Goal: Task Accomplishment & Management: Use online tool/utility

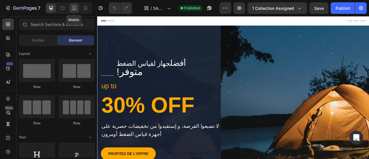
click at [75, 10] on icon at bounding box center [74, 8] width 6 height 6
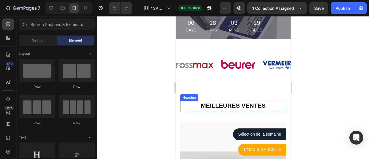
scroll to position [231, 0]
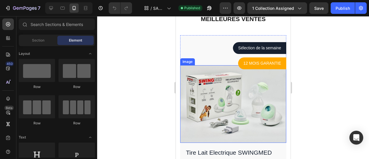
click at [228, 104] on img at bounding box center [233, 104] width 106 height 78
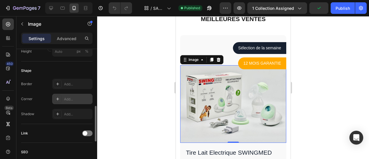
scroll to position [260, 0]
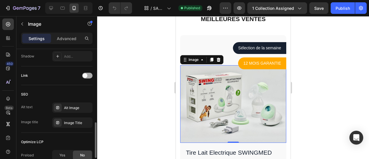
click at [87, 74] on span at bounding box center [85, 75] width 5 height 5
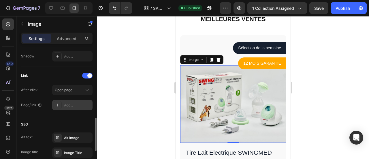
click at [72, 103] on div "Add..." at bounding box center [77, 105] width 27 height 5
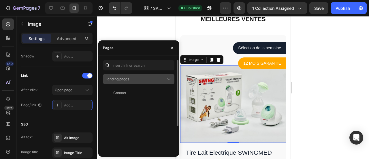
click at [120, 79] on span "Landing pages" at bounding box center [118, 79] width 24 height 4
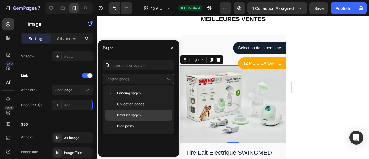
click at [130, 121] on div "Product pages" at bounding box center [138, 126] width 67 height 11
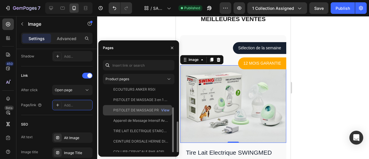
scroll to position [36, 0]
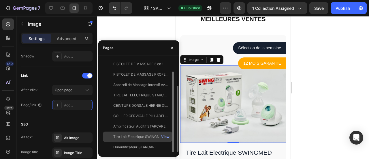
click at [138, 138] on div "Tire Lait Electrique SWINGMED" at bounding box center [138, 136] width 51 height 5
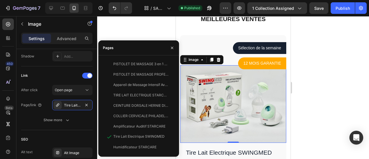
click at [140, 37] on div at bounding box center [233, 87] width 272 height 143
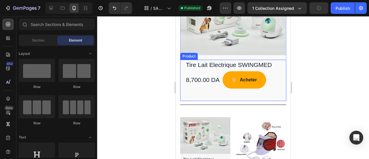
scroll to position [346, 0]
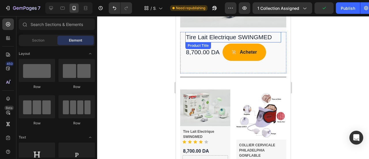
click at [214, 33] on h1 "Tire Lait Electrique SWINGMED" at bounding box center [233, 37] width 96 height 10
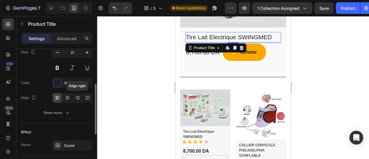
scroll to position [173, 0]
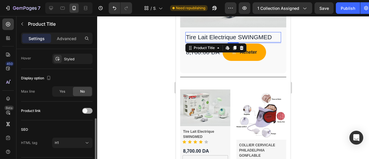
click at [84, 112] on span at bounding box center [85, 110] width 5 height 5
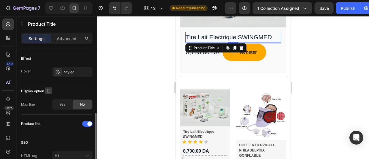
scroll to position [102, 0]
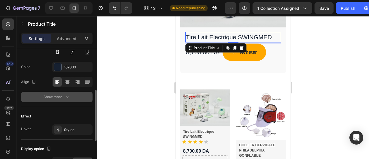
click at [63, 97] on div "Show more" at bounding box center [57, 97] width 27 height 6
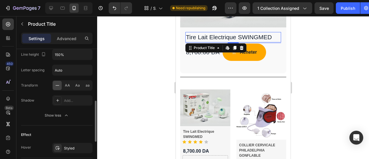
scroll to position [218, 0]
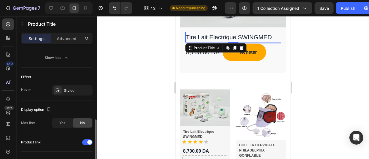
click at [160, 61] on div at bounding box center [233, 87] width 272 height 143
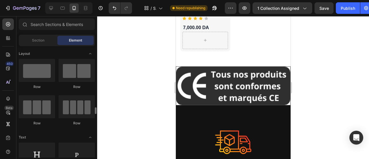
scroll to position [58, 0]
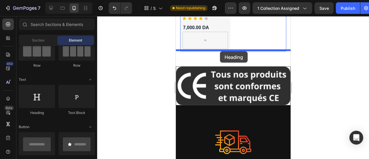
drag, startPoint x: 214, startPoint y: 113, endPoint x: 220, endPoint y: 51, distance: 61.8
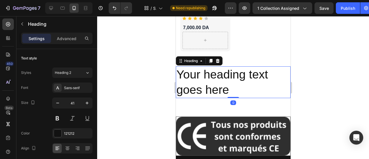
click at [223, 68] on h2 "Your heading text goes here" at bounding box center [233, 82] width 115 height 32
click at [223, 68] on p "Your heading text goes here" at bounding box center [233, 82] width 114 height 31
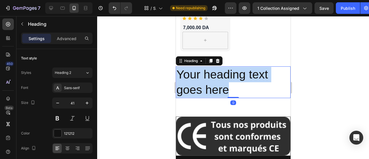
click at [223, 68] on p "Your heading text goes here" at bounding box center [233, 82] width 114 height 31
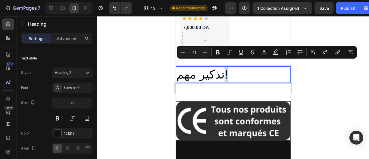
click at [215, 68] on p "تذكير مهم!" at bounding box center [233, 74] width 114 height 15
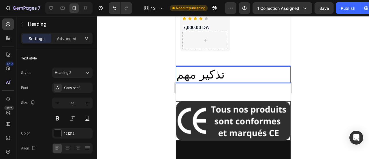
click at [177, 68] on p "تذكير مهم" at bounding box center [233, 74] width 114 height 15
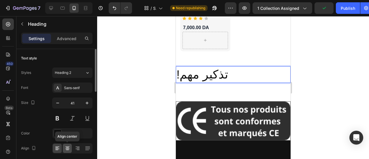
click at [69, 146] on icon at bounding box center [68, 148] width 6 height 6
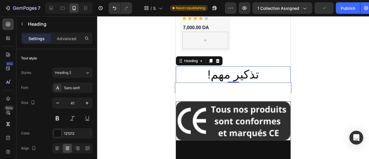
click at [204, 67] on p "!تذكير مهم" at bounding box center [233, 74] width 114 height 15
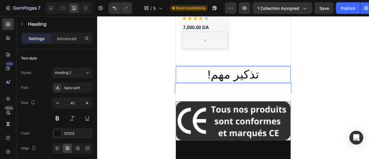
click at [254, 68] on p "!تذكير مهم" at bounding box center [233, 74] width 114 height 15
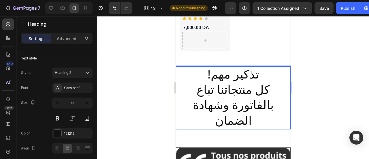
click at [156, 82] on div at bounding box center [233, 87] width 272 height 143
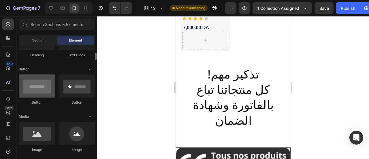
scroll to position [173, 0]
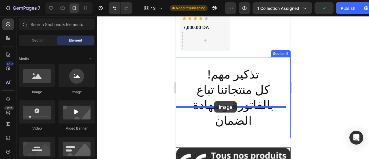
drag, startPoint x: 214, startPoint y: 96, endPoint x: 214, endPoint y: 101, distance: 4.9
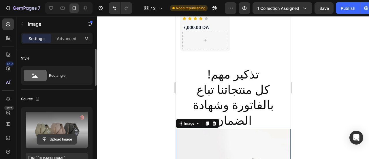
click at [59, 140] on input "file" at bounding box center [57, 139] width 40 height 10
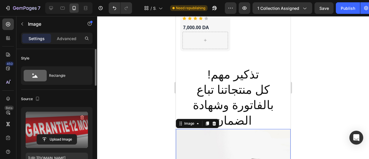
type input "https://cdn.shopify.com/s/files/1/0931/3065/3996/files/gempages_563661148633695…"
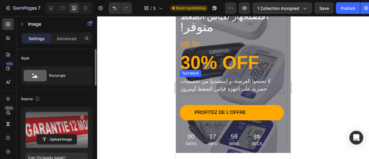
scroll to position [0, 0]
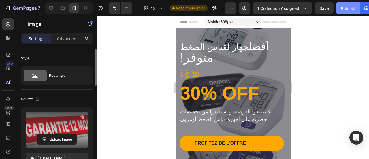
click at [343, 10] on div "Publish" at bounding box center [348, 8] width 14 height 6
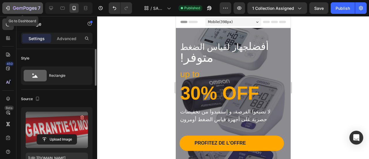
click at [24, 8] on icon "button" at bounding box center [25, 7] width 2 height 3
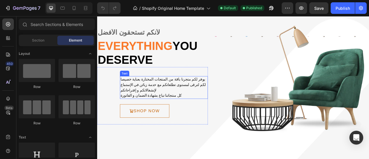
scroll to position [29, 0]
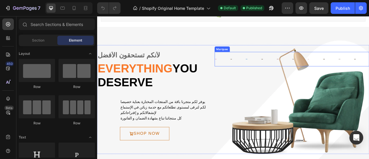
click at [273, 70] on div "Image" at bounding box center [277, 71] width 20 height 2
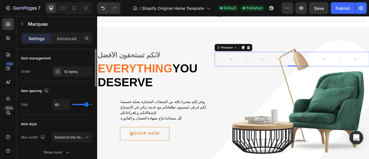
type input "36"
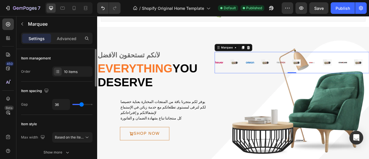
type input "30"
type input "29"
type input "27"
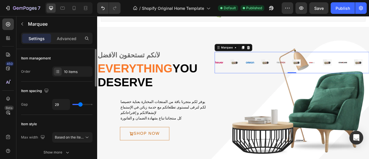
type input "27"
type input "25"
type input "24"
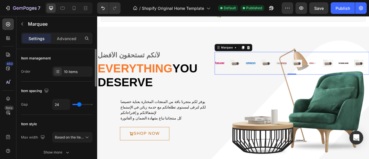
type input "22"
type input "20"
type input "19"
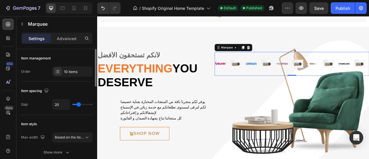
type input "19"
type input "16"
type input "15"
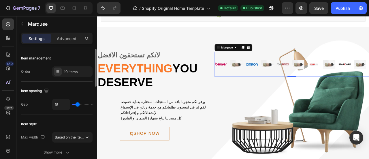
type input "14"
type input "13"
type input "10"
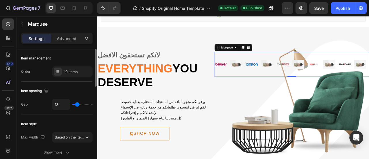
type input "10"
type input "8"
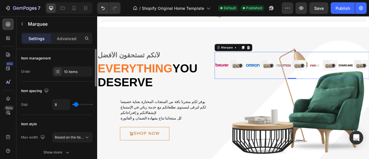
type input "5"
type input "4"
type input "3"
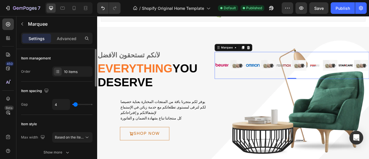
type input "3"
type input "0"
type input "2"
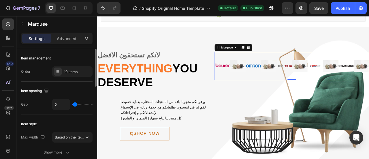
type input "7"
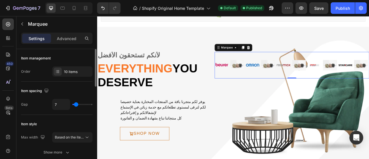
type input "5"
drag, startPoint x: 84, startPoint y: 104, endPoint x: 76, endPoint y: 104, distance: 8.7
type input "5"
click at [76, 104] on input "range" at bounding box center [82, 104] width 20 height 1
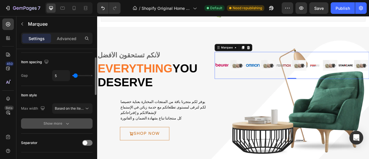
click at [68, 123] on icon "button" at bounding box center [68, 124] width 6 height 6
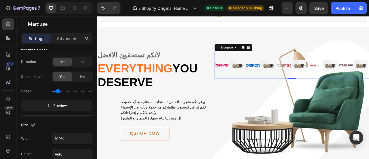
scroll to position [260, 0]
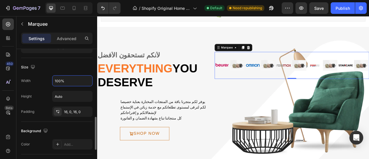
click at [67, 79] on input "100%" at bounding box center [73, 81] width 40 height 10
click at [64, 98] on input "Auto" at bounding box center [73, 96] width 40 height 10
click at [77, 109] on div "16, 0, 16, 0" at bounding box center [72, 111] width 17 height 5
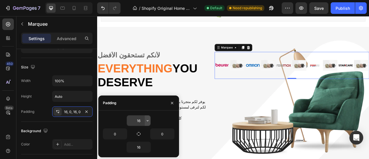
click at [146, 120] on icon "button" at bounding box center [147, 120] width 5 height 5
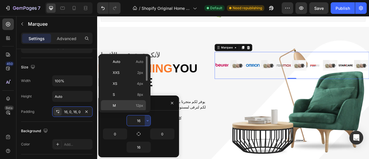
click at [139, 103] on span "12px" at bounding box center [140, 105] width 8 height 5
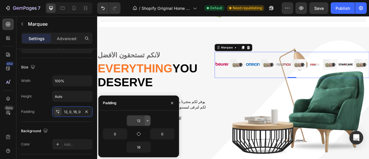
click at [147, 121] on icon "button" at bounding box center [148, 120] width 2 height 1
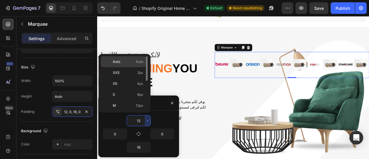
click at [135, 67] on div "Auto Auto" at bounding box center [123, 72] width 45 height 11
type input "Auto"
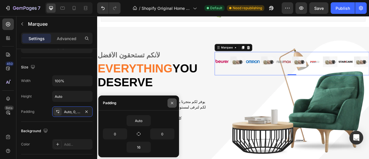
click at [171, 101] on icon "button" at bounding box center [172, 103] width 5 height 5
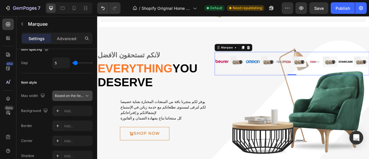
scroll to position [0, 0]
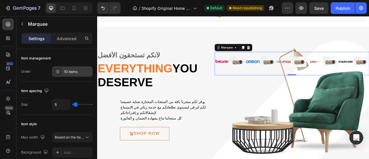
click at [62, 71] on div "10 items" at bounding box center [72, 71] width 40 height 10
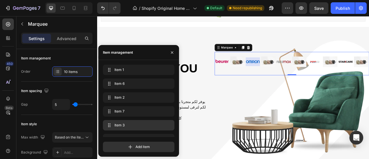
scroll to position [65, 0]
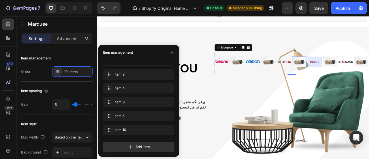
click at [353, 75] on img at bounding box center [354, 74] width 18 height 14
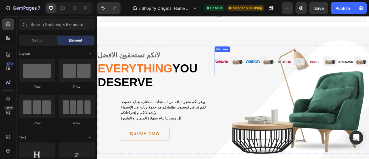
click at [360, 67] on div at bounding box center [354, 73] width 18 height 17
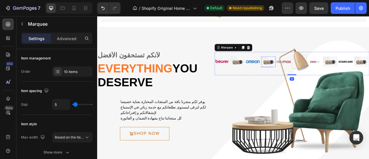
click at [314, 76] on img at bounding box center [315, 74] width 18 height 14
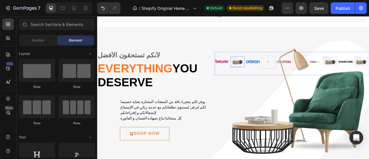
click at [274, 75] on img at bounding box center [276, 74] width 18 height 14
click at [269, 62] on div "Image Image Image Image Image" at bounding box center [345, 73] width 197 height 25
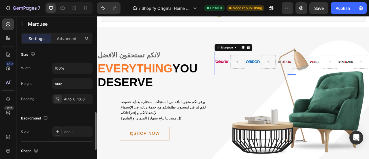
scroll to position [155, 0]
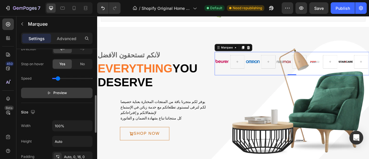
click at [58, 94] on span "Preview" at bounding box center [60, 93] width 14 height 6
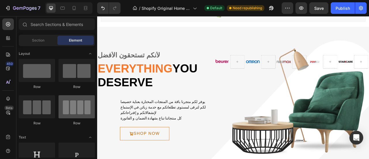
scroll to position [29, 0]
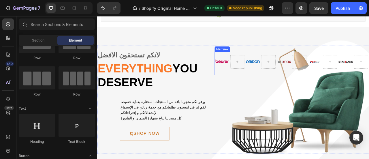
click at [311, 61] on div "Image Image Image Image Image" at bounding box center [345, 73] width 197 height 25
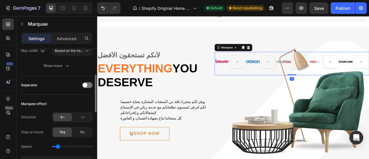
scroll to position [144, 0]
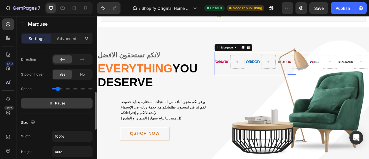
click at [62, 105] on span "Pause" at bounding box center [60, 103] width 10 height 6
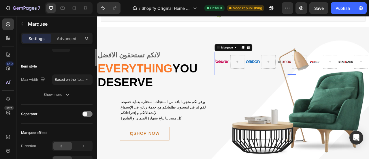
scroll to position [0, 0]
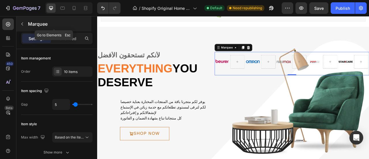
click at [24, 25] on icon "button" at bounding box center [22, 24] width 5 height 5
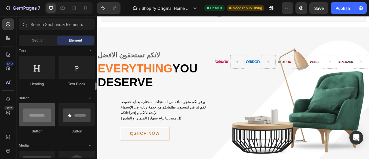
scroll to position [144, 0]
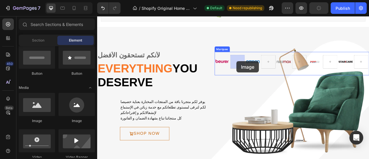
drag, startPoint x: 137, startPoint y: 125, endPoint x: 274, endPoint y: 74, distance: 146.6
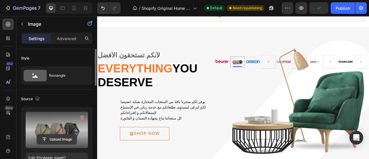
click at [63, 138] on input "file" at bounding box center [57, 139] width 40 height 10
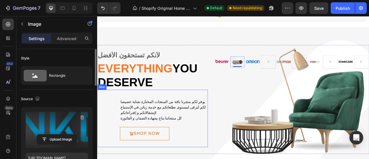
type input "https://cdn.shopify.com/s/files/1/0931/3065/3996/files/gempages_563661148633695…"
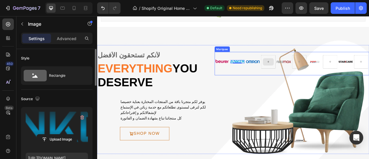
click at [313, 75] on icon at bounding box center [314, 74] width 5 height 5
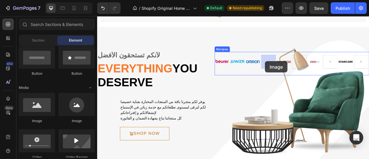
drag, startPoint x: 242, startPoint y: 108, endPoint x: 311, endPoint y: 74, distance: 77.7
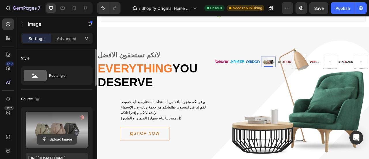
click at [60, 137] on input "file" at bounding box center [57, 139] width 40 height 10
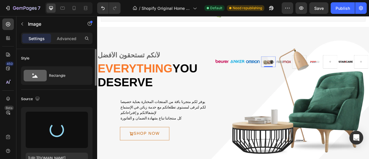
type input "https://cdn.shopify.com/s/files/1/0931/3065/3996/files/gempages_563661148633695…"
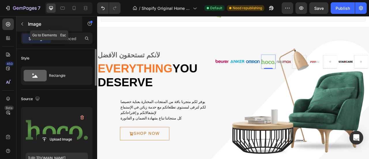
click at [24, 26] on icon "button" at bounding box center [22, 24] width 5 height 5
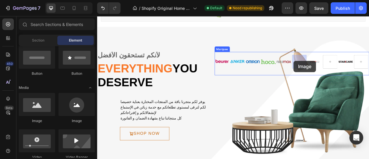
drag, startPoint x: 169, startPoint y: 124, endPoint x: 347, endPoint y: 73, distance: 185.0
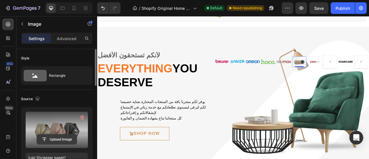
click at [61, 138] on input "file" at bounding box center [57, 139] width 40 height 10
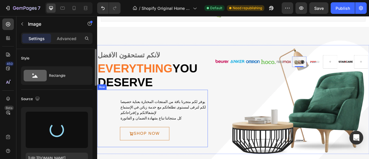
type input "https://cdn.shopify.com/s/files/1/0931/3065/3996/files/gempages_563661148633695…"
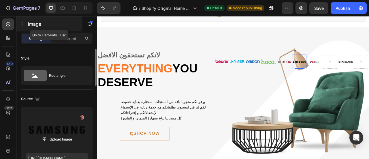
click at [24, 26] on icon "button" at bounding box center [22, 24] width 5 height 5
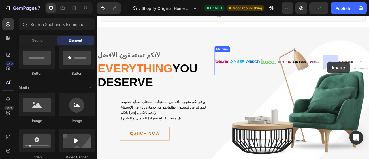
drag, startPoint x: 162, startPoint y: 124, endPoint x: 390, endPoint y: 74, distance: 233.8
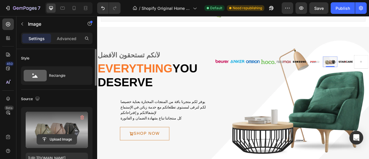
click at [52, 140] on input "file" at bounding box center [57, 139] width 40 height 10
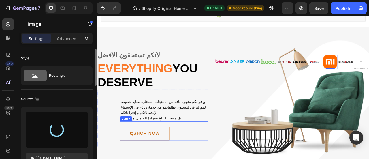
type input "https://cdn.shopify.com/s/files/1/0931/3065/3996/files/gempages_563661148633695…"
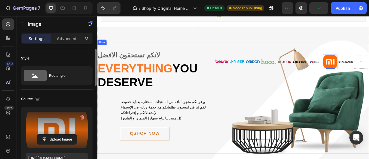
click at [271, 60] on div "لأنكم تستحقون الأفضل Text Everything you deserve Heading يوفر لكم متجرنا باقة م…" at bounding box center [270, 122] width 346 height 138
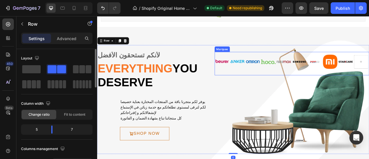
click at [277, 68] on div "Image Image Image Image Image Image Image Image Image" at bounding box center [344, 73] width 197 height 25
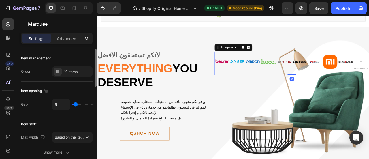
type input "19"
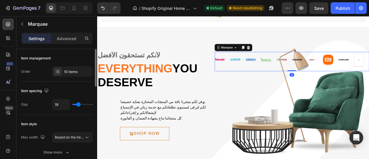
type input "23"
type input "24"
type input "14"
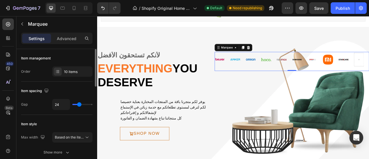
type input "14"
type input "8"
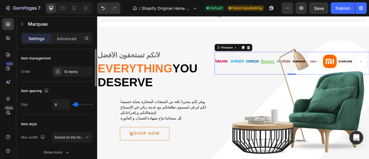
type input "7"
type input "8"
type input "33"
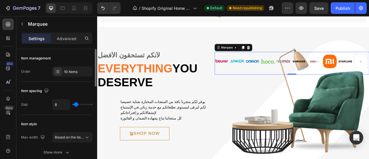
type input "33"
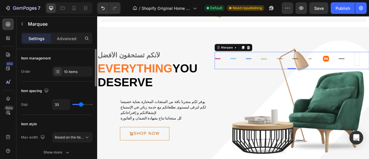
type input "42"
type input "34"
type input "20"
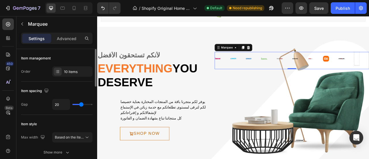
type input "20"
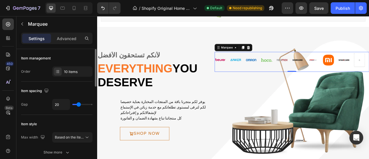
type input "18"
type input "17"
type input "11"
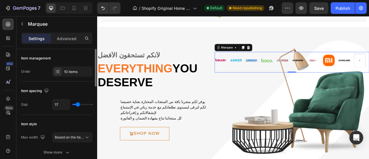
type input "11"
type input "6"
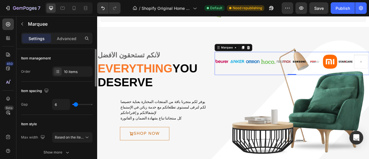
type input "0"
click at [74, 104] on input "range" at bounding box center [82, 104] width 20 height 1
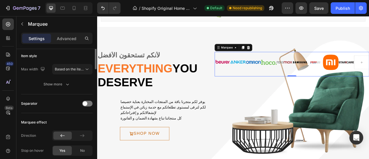
scroll to position [39, 0]
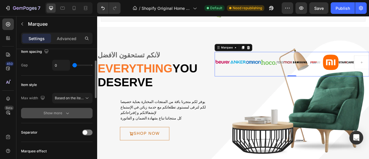
click at [65, 112] on icon "button" at bounding box center [68, 113] width 6 height 6
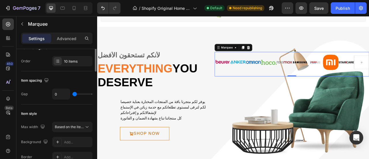
scroll to position [0, 0]
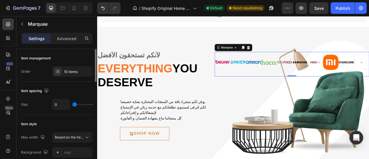
type input "6"
type input "15"
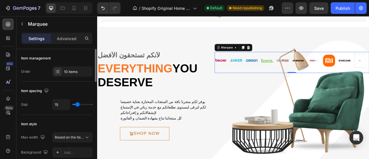
type input "18"
type input "19"
drag, startPoint x: 74, startPoint y: 105, endPoint x: 78, endPoint y: 105, distance: 4.0
type input "19"
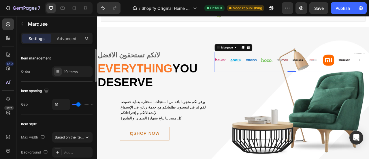
click at [78, 105] on input "range" at bounding box center [82, 104] width 20 height 1
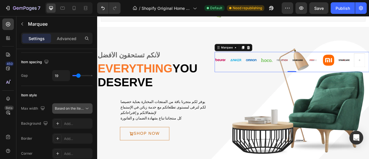
click at [81, 108] on span "Based on the item count" at bounding box center [74, 108] width 39 height 4
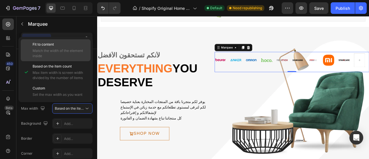
click at [50, 49] on span "Match the width of the element inside" at bounding box center [60, 53] width 55 height 10
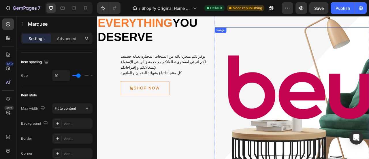
scroll to position [144, 0]
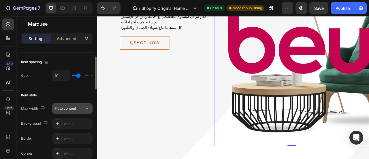
click at [81, 108] on div "Fit to content" at bounding box center [69, 108] width 29 height 5
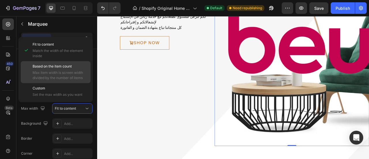
click at [48, 66] on span "Based on the item count" at bounding box center [52, 66] width 39 height 5
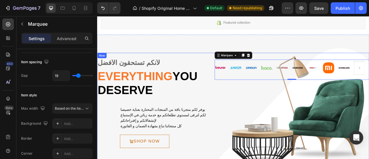
scroll to position [0, 0]
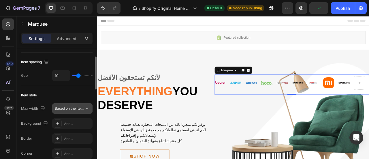
click at [87, 107] on icon at bounding box center [87, 109] width 6 height 6
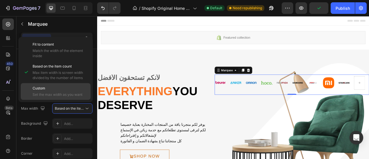
click at [55, 91] on div "Custom Set the max width as you want" at bounding box center [60, 92] width 55 height 12
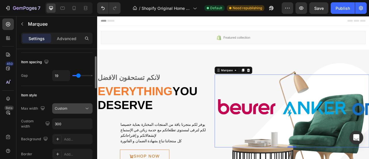
click at [86, 108] on icon at bounding box center [87, 109] width 6 height 6
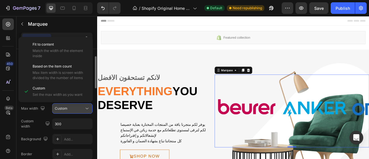
click at [86, 108] on icon at bounding box center [87, 109] width 6 height 6
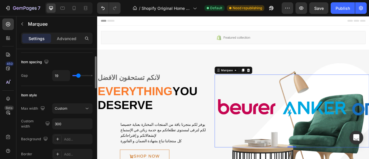
type input "2"
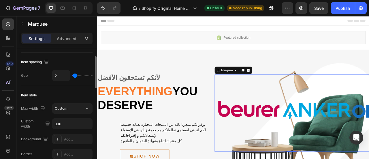
type input "0"
type input "8"
type input "39"
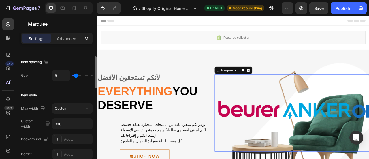
type input "39"
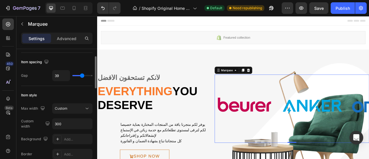
type input "40"
type input "41"
type input "47"
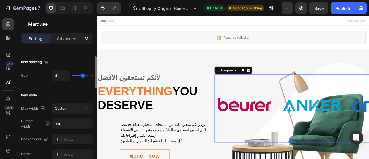
type input "47"
type input "59"
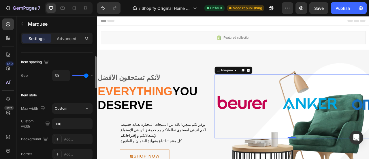
type input "76"
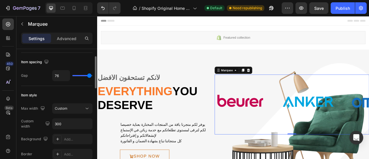
type input "80"
type input "52"
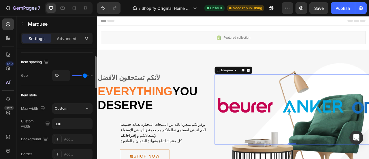
type input "32"
drag, startPoint x: 77, startPoint y: 75, endPoint x: 81, endPoint y: 76, distance: 3.5
type input "32"
click at [81, 76] on input "range" at bounding box center [82, 75] width 20 height 1
click at [87, 111] on button "Custom" at bounding box center [72, 108] width 40 height 10
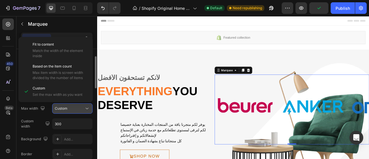
click at [87, 111] on button "Custom" at bounding box center [72, 108] width 40 height 10
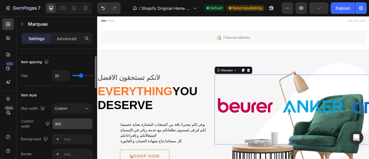
click at [77, 126] on input "300" at bounding box center [73, 124] width 40 height 10
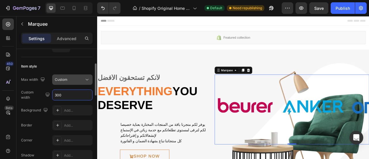
click at [85, 81] on icon at bounding box center [87, 80] width 6 height 6
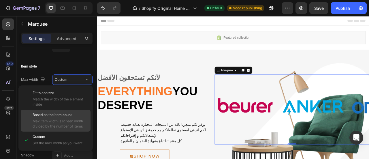
click at [65, 116] on span "Based on the item count" at bounding box center [52, 114] width 39 height 5
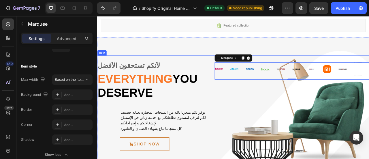
scroll to position [29, 0]
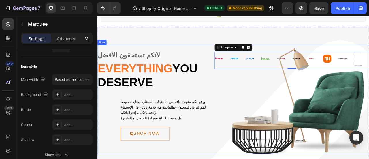
click at [362, 121] on div "Image Image Image Image Image Image Image Image Image Image Image Image Image I…" at bounding box center [345, 121] width 197 height 121
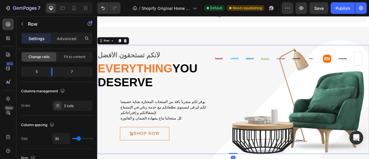
scroll to position [0, 0]
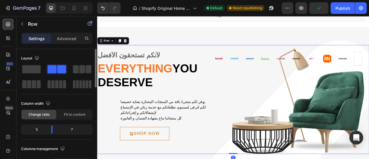
click at [358, 133] on div "Image Image Image Image Image Image Image Image Image Image Image Image Image I…" at bounding box center [345, 121] width 197 height 121
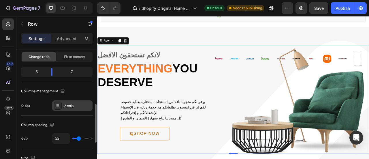
scroll to position [115, 0]
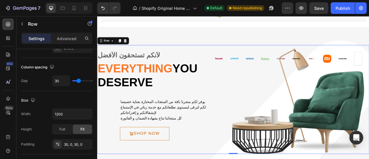
click at [360, 125] on div "Image Image Image Image Image Image Image Image Image Image Image Image Image I…" at bounding box center [345, 121] width 197 height 121
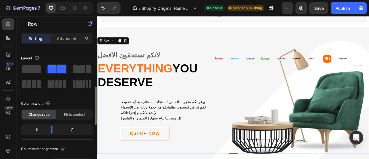
scroll to position [29, 0]
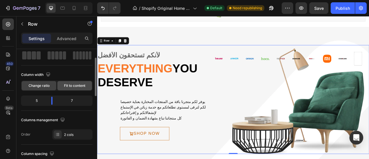
click at [71, 86] on span "Fit to content" at bounding box center [74, 85] width 21 height 5
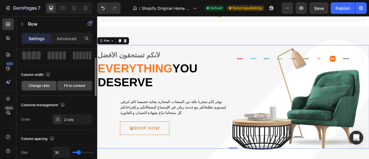
click at [44, 86] on span "Change ratio" at bounding box center [39, 85] width 21 height 5
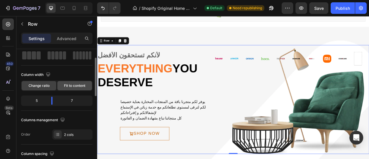
click at [76, 86] on span "Fit to content" at bounding box center [74, 85] width 21 height 5
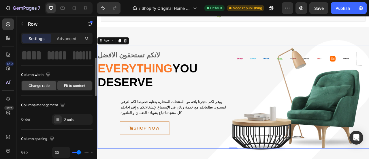
click at [50, 85] on div "Change ratio" at bounding box center [39, 85] width 35 height 9
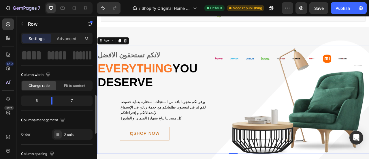
scroll to position [58, 0]
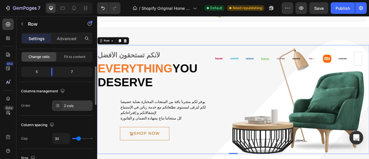
click at [70, 107] on div "2 cols" at bounding box center [77, 105] width 27 height 5
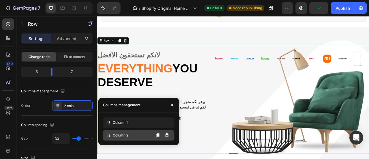
click at [123, 136] on span "Column 2" at bounding box center [121, 135] width 16 height 5
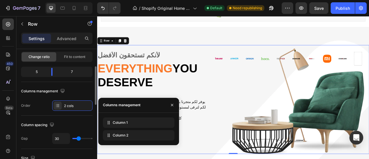
click at [65, 118] on div "Column spacing Gap 30" at bounding box center [57, 132] width 72 height 33
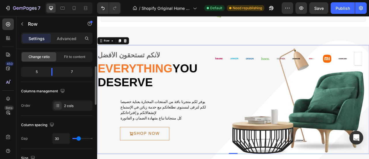
scroll to position [87, 0]
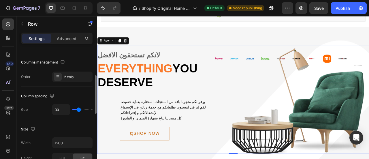
type input "8"
type input "7"
type input "0"
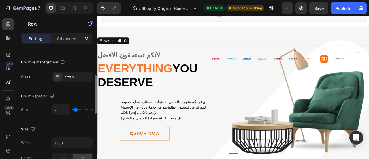
type input "0"
type input "7"
type input "47"
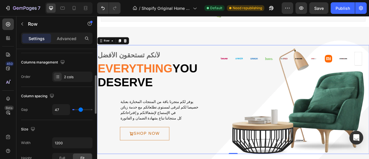
type input "73"
type input "79"
type input "84"
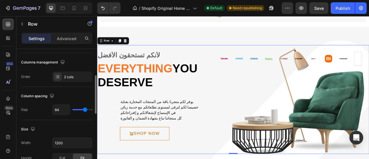
type input "84"
type input "85"
type input "91"
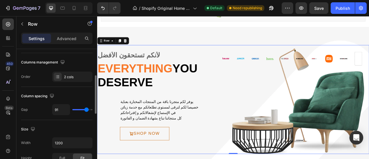
type input "97"
type input "107"
type input "119"
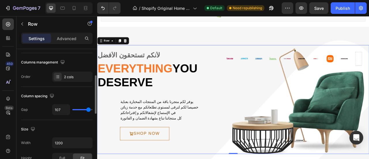
type input "119"
type input "120"
type input "119"
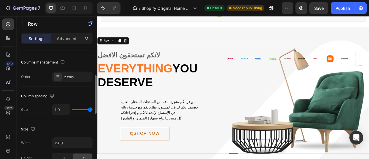
type input "87"
type input "85"
type input "79"
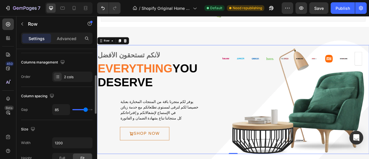
type input "79"
type input "73"
type input "72"
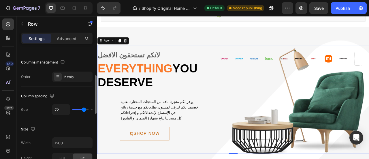
type input "70"
type input "69"
type input "67"
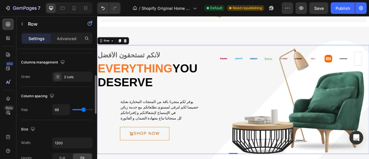
type input "67"
type input "66"
type input "59"
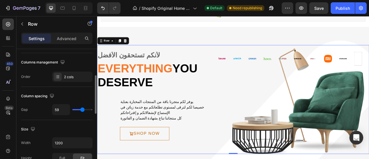
type input "56"
type input "54"
type input "48"
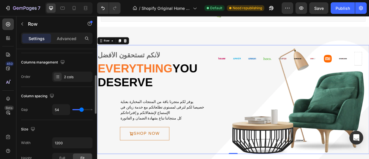
type input "48"
type input "44"
type input "42"
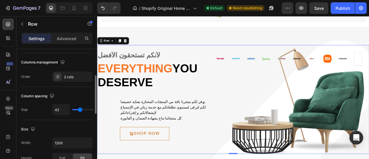
type input "39"
type input "38"
type input "36"
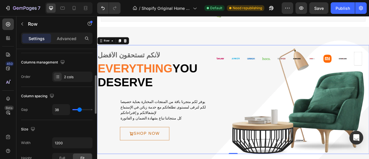
type input "36"
type input "33"
type input "30"
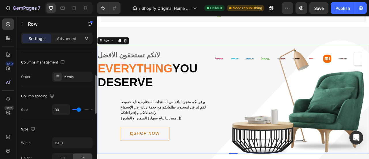
type input "29"
type input "27"
type input "24"
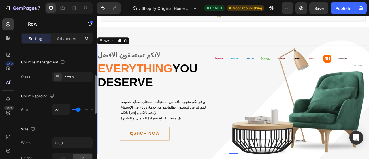
type input "24"
type input "23"
type input "21"
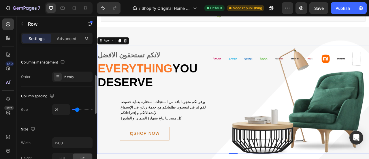
type input "19"
type input "16"
type input "13"
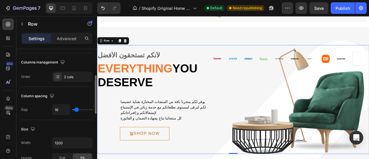
type input "13"
type input "8"
click at [79, 109] on input "range" at bounding box center [82, 109] width 20 height 1
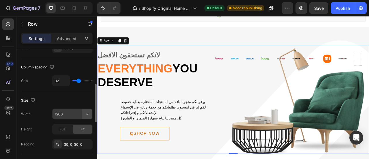
click at [88, 114] on icon "button" at bounding box center [87, 114] width 6 height 6
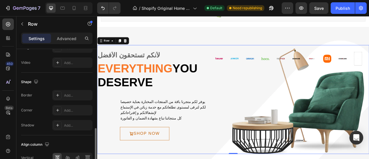
scroll to position [289, 0]
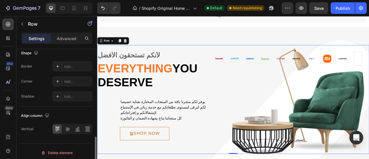
click at [325, 133] on div "Image Image Image Image Image Image Image Image Image Image Image Image Image I…" at bounding box center [345, 121] width 196 height 121
click at [324, 138] on div "Image Image Image Image Image Image Image Image Image Image Image Image Image I…" at bounding box center [345, 121] width 196 height 121
click at [67, 39] on p "Advanced" at bounding box center [67, 38] width 20 height 6
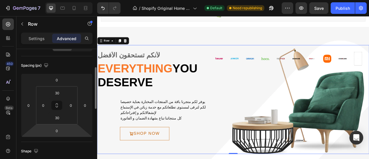
scroll to position [0, 0]
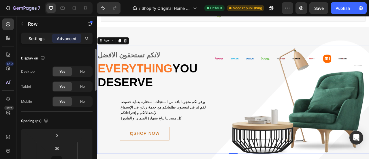
click at [36, 39] on p "Settings" at bounding box center [37, 38] width 16 height 6
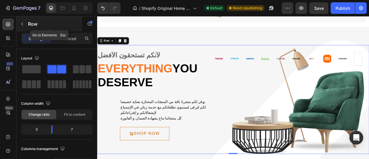
click at [25, 25] on button "button" at bounding box center [22, 23] width 9 height 9
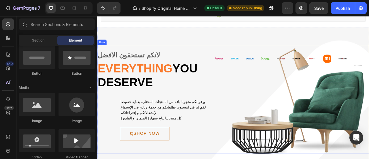
click at [311, 118] on div "Image Image Image Image Image Image Image Image Image Image Image Image Image I…" at bounding box center [345, 121] width 196 height 121
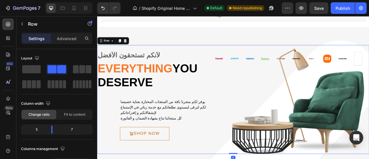
click at [355, 136] on div "Image Image Image Image Image Image Image Image Image Image Image Image Image I…" at bounding box center [345, 121] width 196 height 121
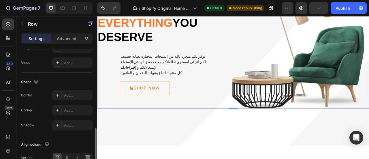
scroll to position [290, 0]
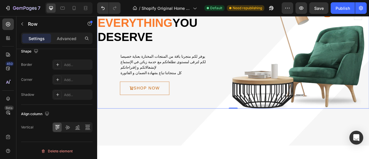
click at [296, 99] on div "Image Image Image Image Image Image Image Image Image Image Image Image Image I…" at bounding box center [345, 63] width 196 height 121
drag, startPoint x: 271, startPoint y: 126, endPoint x: 316, endPoint y: 108, distance: 48.4
click at [269, 132] on div at bounding box center [271, 132] width 12 height 1
click at [333, 98] on div "Image Image Image Image Image Image Image Image Image Image Image Image Image I…" at bounding box center [345, 63] width 196 height 121
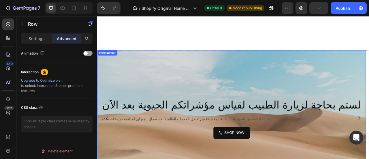
scroll to position [317, 0]
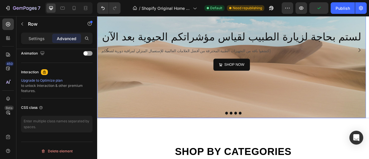
click at [232, 111] on div "Background Image" at bounding box center [268, 59] width 342 height 173
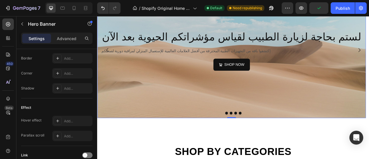
scroll to position [0, 0]
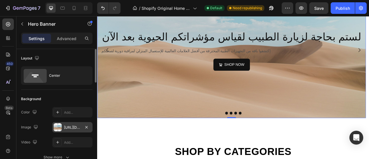
click at [73, 127] on div "https://cdn.shopify.com/s/files/1/2005/9307/files/background_settings.jpg" at bounding box center [72, 127] width 17 height 5
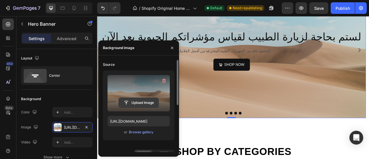
click at [132, 102] on input "file" at bounding box center [139, 103] width 40 height 10
click at [139, 103] on input "file" at bounding box center [139, 103] width 40 height 10
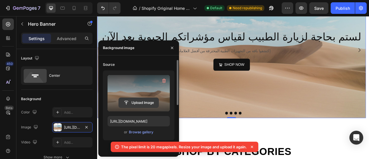
click at [138, 102] on input "file" at bounding box center [139, 103] width 40 height 10
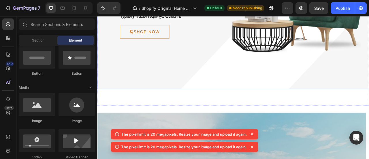
scroll to position [101, 0]
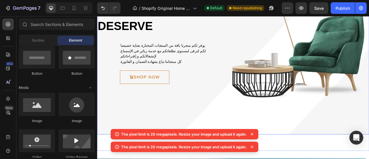
click at [231, 119] on div "لأنكم تستحقون الأفضل Text Everything you deserve Heading يوفر لكم متجرنا باقة م…" at bounding box center [270, 62] width 346 height 209
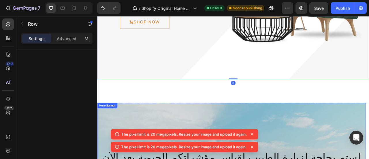
scroll to position [187, 0]
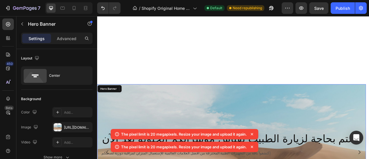
scroll to position [303, 0]
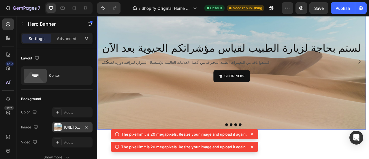
click at [67, 126] on div "https://cdn.shopify.com/s/files/1/2005/9307/files/background_settings.jpg" at bounding box center [72, 127] width 17 height 5
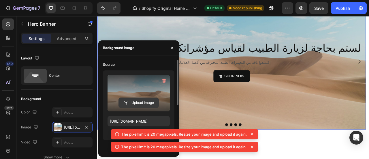
click at [125, 99] on input "file" at bounding box center [139, 103] width 40 height 10
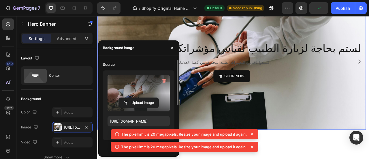
click at [357, 127] on div "Background Image" at bounding box center [268, 73] width 342 height 173
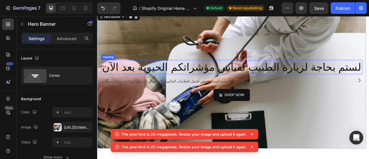
scroll to position [274, 0]
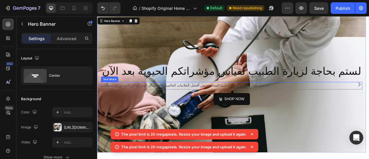
click at [242, 104] on p "إكتشفوا باقة من التجهيزات الطبية المحترفة من أفضل العلامات العالمية للإستعمال ا…" at bounding box center [268, 104] width 332 height 8
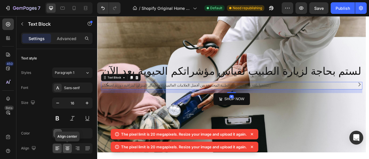
click at [68, 149] on icon at bounding box center [68, 148] width 6 height 6
click at [87, 104] on icon "button" at bounding box center [87, 103] width 3 height 3
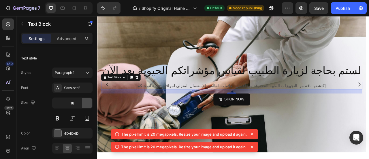
click at [87, 104] on icon "button" at bounding box center [87, 103] width 3 height 3
click at [86, 104] on icon "button" at bounding box center [87, 103] width 6 height 6
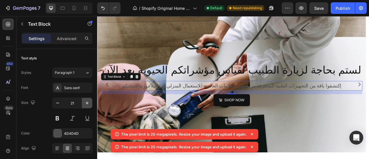
click at [86, 104] on icon "button" at bounding box center [87, 103] width 6 height 6
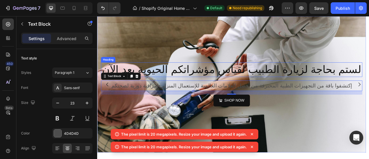
click at [250, 85] on span "لستم بحاجة لزيارة الطبيب لقياس مؤشراتكم الحيوية بعد الآن" at bounding box center [268, 83] width 330 height 15
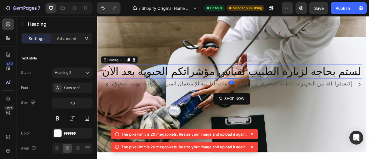
drag, startPoint x: 265, startPoint y: 97, endPoint x: 269, endPoint y: 89, distance: 8.3
click at [269, 89] on div "لستم بحاجة لزيارة الطبيب لقياس مؤشراتكم الحيوية بعد الآن Heading 0" at bounding box center [268, 86] width 333 height 18
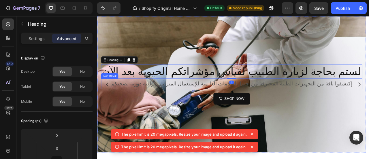
click at [282, 104] on p "إكتشفوا باقة من التجهيزات الطبية المحترفة من أفضل العلامات العالمية للإستعمال ا…" at bounding box center [268, 102] width 332 height 12
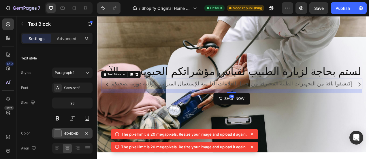
click at [59, 132] on div at bounding box center [58, 134] width 8 height 8
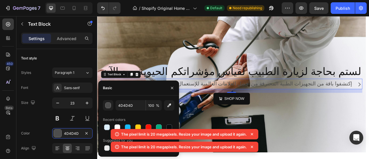
click at [253, 133] on icon at bounding box center [252, 134] width 6 height 6
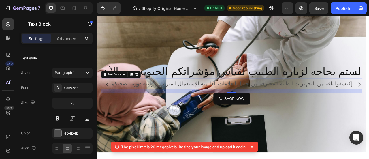
click at [253, 146] on icon at bounding box center [252, 147] width 2 height 2
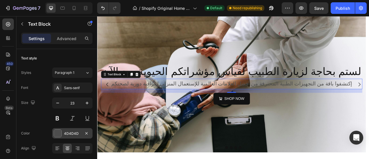
click at [58, 135] on div at bounding box center [58, 134] width 8 height 8
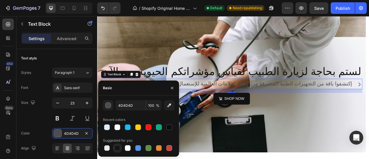
click at [117, 147] on div at bounding box center [118, 148] width 6 height 6
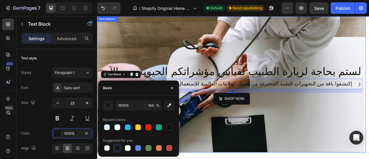
click at [332, 159] on div "Background Image" at bounding box center [268, 102] width 342 height 173
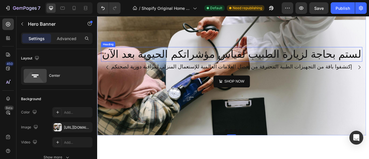
scroll to position [245, 0]
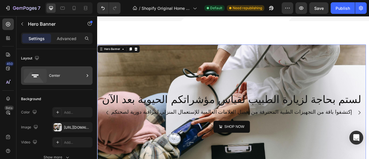
click at [80, 76] on div "Center" at bounding box center [66, 75] width 35 height 13
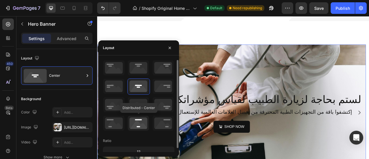
click at [140, 120] on icon at bounding box center [138, 123] width 21 height 15
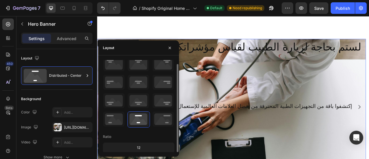
scroll to position [274, 0]
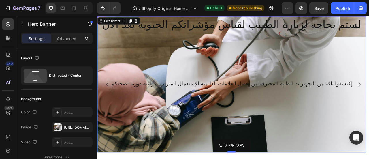
click at [341, 125] on div "لستم بحاجة لزيارة الطبيب لقياس مؤشراتكم الحيوية بعد الآن Heading إكتشفوا باقة م…" at bounding box center [268, 102] width 333 height 171
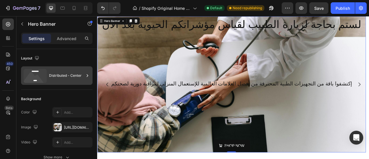
click at [74, 76] on div "Distributed - Center" at bounding box center [66, 75] width 35 height 13
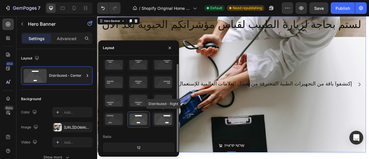
click at [165, 116] on icon at bounding box center [163, 119] width 21 height 15
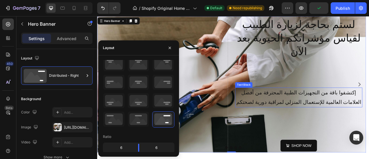
scroll to position [332, 0]
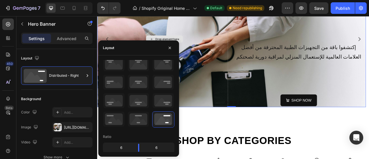
click at [214, 88] on div "Drop element here" at bounding box center [183, 45] width 162 height 171
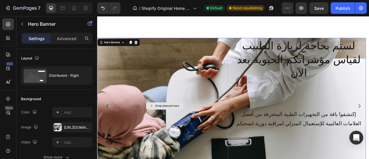
scroll to position [245, 0]
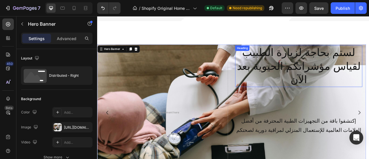
click at [369, 66] on span "لستم بحاجة لزيارة الطبيب لقياس مؤشراتكم الحيوية بعد الآن" at bounding box center [354, 80] width 158 height 50
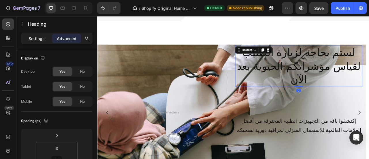
click at [40, 39] on p "Settings" at bounding box center [37, 38] width 16 height 6
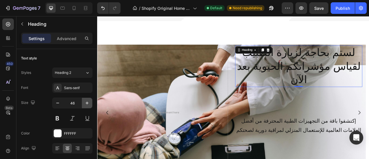
click at [86, 102] on icon "button" at bounding box center [87, 103] width 6 height 6
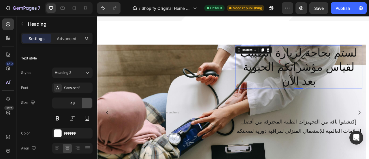
click at [86, 102] on icon "button" at bounding box center [87, 103] width 6 height 6
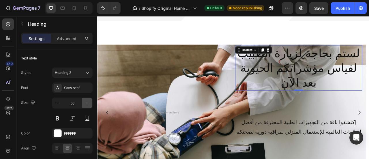
click at [86, 102] on icon "button" at bounding box center [87, 103] width 6 height 6
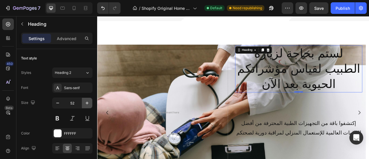
click at [86, 102] on icon "button" at bounding box center [87, 103] width 6 height 6
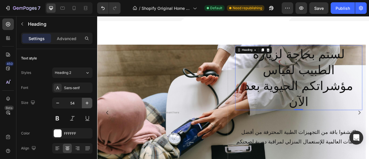
click at [86, 102] on icon "button" at bounding box center [87, 103] width 6 height 6
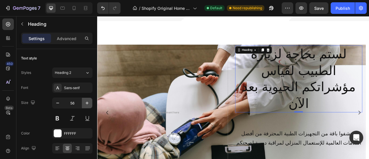
click at [86, 102] on icon "button" at bounding box center [87, 103] width 6 height 6
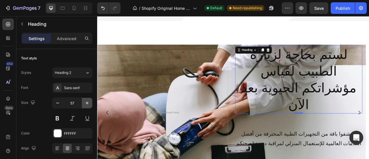
click at [86, 102] on icon "button" at bounding box center [87, 103] width 6 height 6
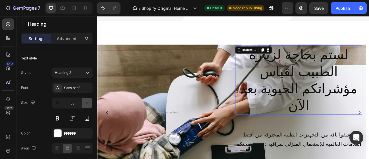
click at [86, 102] on icon "button" at bounding box center [87, 103] width 6 height 6
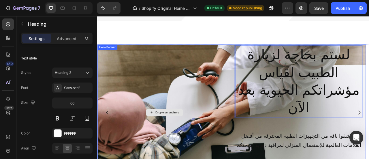
click at [247, 88] on div "Drop element here" at bounding box center [183, 138] width 162 height 171
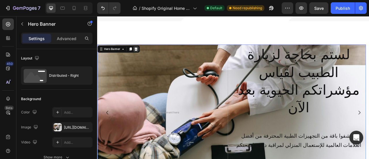
click at [148, 56] on icon at bounding box center [146, 58] width 5 height 5
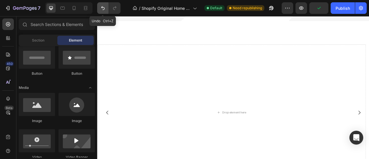
click at [103, 6] on icon "Undo/Redo" at bounding box center [103, 8] width 6 height 6
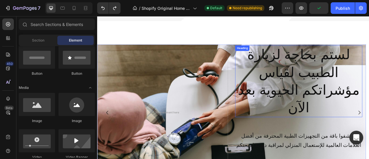
click at [283, 81] on span "لستم بحاجة لزيارة الطبيب لقياس مؤشراتكم الحيوية بعد الآن" at bounding box center [353, 98] width 155 height 87
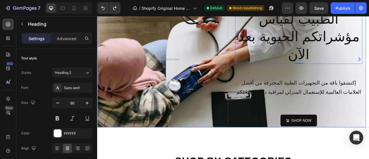
scroll to position [332, 0]
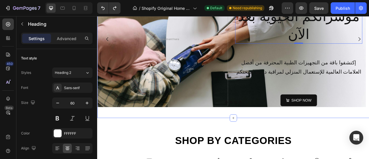
click at [327, 141] on div "لستم بحاجة لزيارة الطبيب لقياس مؤشراتكم الحيوية بعد الآن Heading 0 إكتشفوا باقة…" at bounding box center [270, 47] width 346 height 196
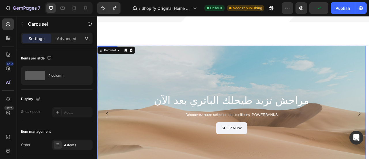
scroll to position [245, 0]
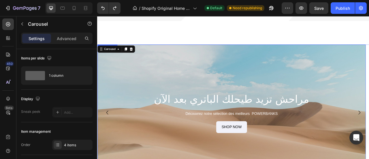
click at [206, 93] on div "Background Image" at bounding box center [268, 138] width 342 height 173
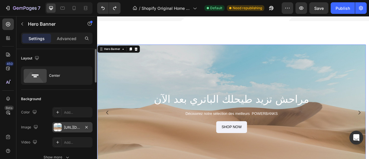
click at [69, 125] on div "https://cdn.shopify.com/s/files/1/2005/9307/files/background_settings.jpg" at bounding box center [72, 127] width 17 height 5
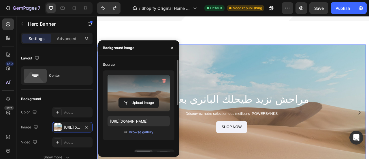
click at [142, 97] on label at bounding box center [139, 93] width 62 height 36
click at [142, 98] on input "file" at bounding box center [139, 103] width 40 height 10
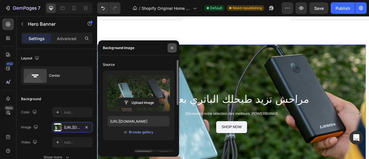
click at [172, 48] on icon "button" at bounding box center [172, 48] width 5 height 5
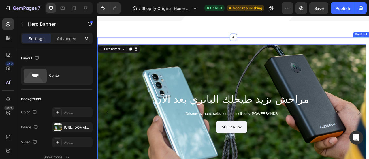
click at [188, 43] on div "لستم بحاجة لزيارة الطبيب لقياس مؤشراتكم الحيوية بعد الآن Heading إكتشفوا باقة م…" at bounding box center [270, 141] width 346 height 196
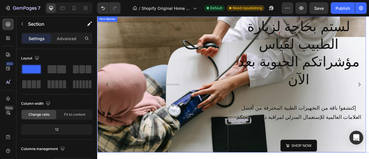
scroll to position [274, 0]
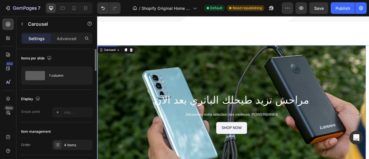
scroll to position [245, 0]
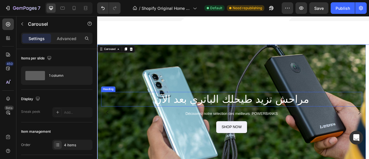
click at [216, 94] on div "Background Image" at bounding box center [268, 138] width 342 height 173
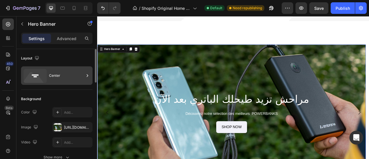
click at [84, 76] on div "Center" at bounding box center [66, 75] width 35 height 13
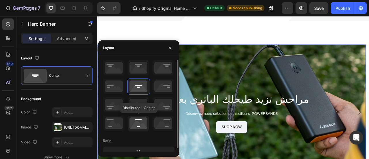
click at [140, 118] on icon at bounding box center [138, 123] width 21 height 15
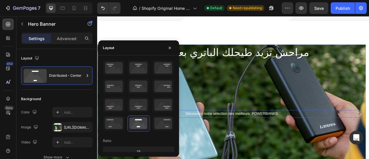
scroll to position [303, 0]
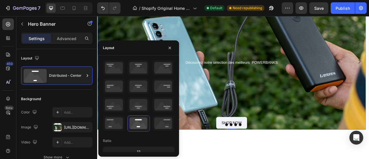
click at [286, 104] on div "مراحش تزيد طيحلك الباتري بعد الآن Heading Découvrez notre sélection des meilleu…" at bounding box center [268, 73] width 333 height 171
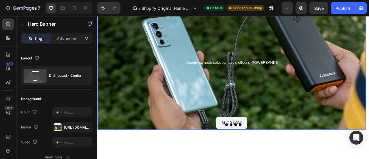
click at [278, 77] on p "Découvrez notre sélection des meilleurs POWERBANKS" at bounding box center [268, 75] width 332 height 8
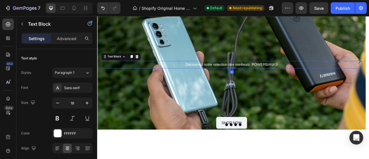
drag, startPoint x: 268, startPoint y: 85, endPoint x: 266, endPoint y: 78, distance: 6.3
click at [266, 78] on div "Découvrez notre sélection des meilleurs POWERBANKS Text Block 0" at bounding box center [268, 78] width 333 height 10
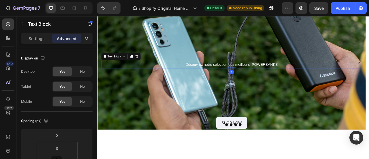
click at [312, 104] on div "مراحش تزيد طيحلك الباتري بعد الآن Heading Découvrez notre sélection des meilleu…" at bounding box center [268, 73] width 333 height 171
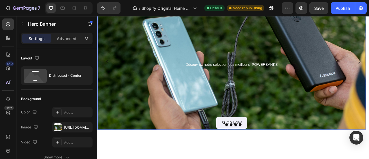
click at [286, 76] on p "Découvrez notre sélection des meilleurs POWERBANKS" at bounding box center [268, 78] width 332 height 8
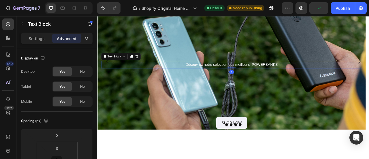
scroll to position [87, 0]
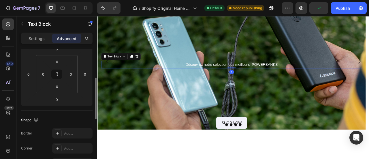
click at [42, 39] on p "Settings" at bounding box center [37, 38] width 16 height 6
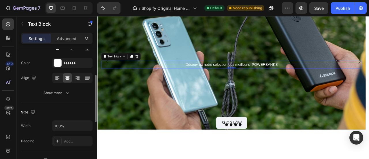
scroll to position [42, 0]
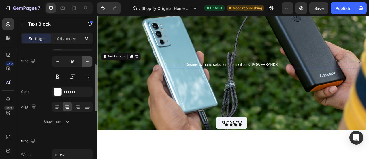
click at [87, 59] on icon "button" at bounding box center [87, 62] width 6 height 6
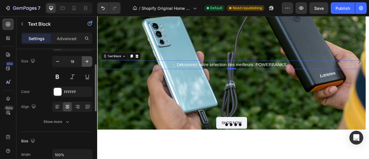
click at [87, 59] on icon "button" at bounding box center [87, 62] width 6 height 6
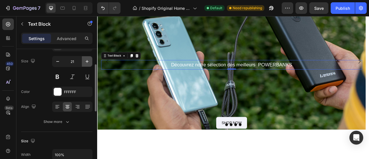
click at [87, 59] on icon "button" at bounding box center [87, 62] width 6 height 6
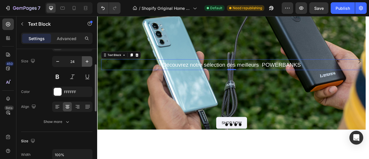
click at [87, 59] on icon "button" at bounding box center [87, 62] width 6 height 6
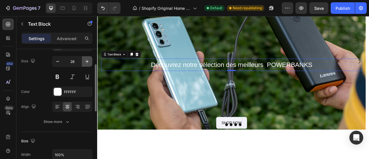
click at [87, 59] on icon "button" at bounding box center [87, 62] width 6 height 6
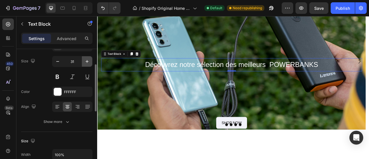
click at [87, 59] on icon "button" at bounding box center [87, 62] width 6 height 6
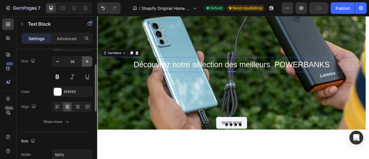
click at [87, 59] on icon "button" at bounding box center [87, 62] width 6 height 6
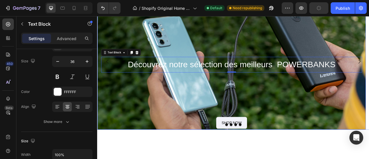
click at [129, 119] on div "مراحش تزيد طيحلك الباتري بعد الآن Heading Découvrez notre sélection des meilleu…" at bounding box center [268, 73] width 333 height 171
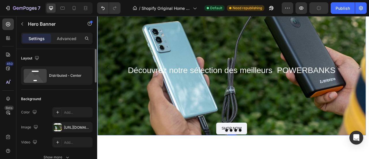
scroll to position [216, 0]
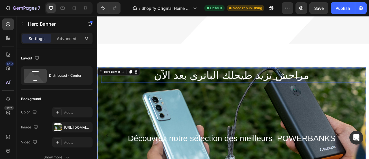
click at [247, 87] on h2 "مراحش تزيد طيحلك الباتري بعد الآن" at bounding box center [268, 91] width 333 height 18
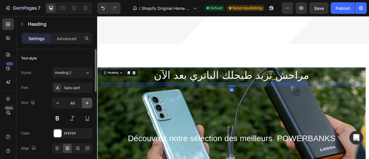
click at [88, 103] on icon "button" at bounding box center [87, 103] width 6 height 6
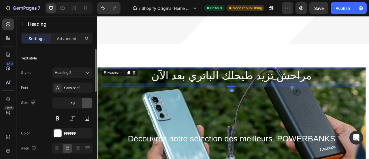
click at [88, 103] on icon "button" at bounding box center [87, 103] width 6 height 6
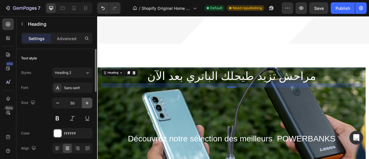
click at [88, 103] on icon "button" at bounding box center [87, 103] width 6 height 6
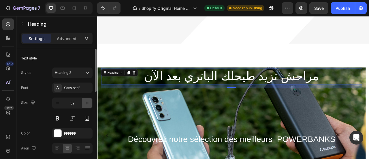
click at [88, 103] on icon "button" at bounding box center [87, 103] width 6 height 6
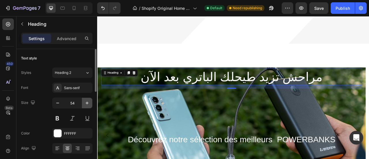
click at [88, 103] on icon "button" at bounding box center [87, 103] width 6 height 6
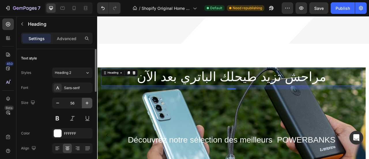
click at [88, 103] on icon "button" at bounding box center [87, 103] width 6 height 6
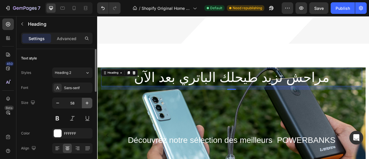
click at [88, 103] on icon "button" at bounding box center [87, 103] width 6 height 6
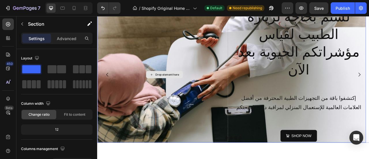
scroll to position [332, 0]
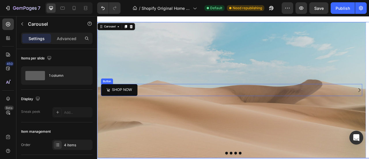
scroll to position [245, 0]
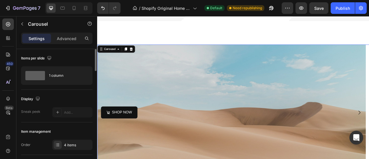
scroll to position [58, 0]
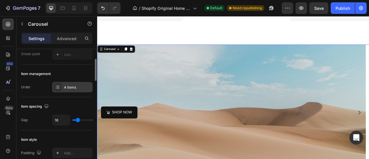
click at [74, 89] on div "4 items" at bounding box center [77, 87] width 27 height 5
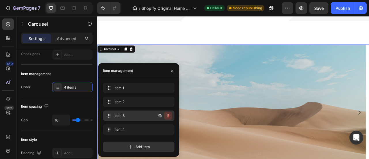
click at [167, 116] on icon "button" at bounding box center [168, 115] width 5 height 5
click at [167, 116] on div "Delete" at bounding box center [164, 115] width 11 height 5
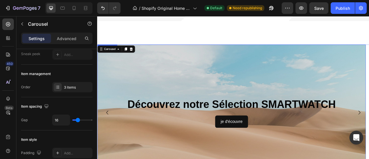
click at [253, 103] on div "Background Image" at bounding box center [268, 138] width 342 height 173
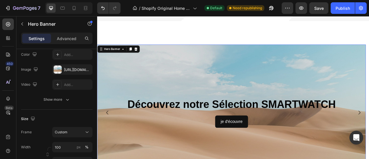
scroll to position [0, 0]
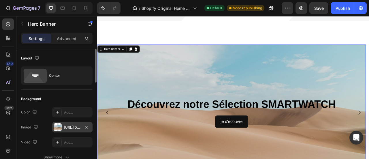
click at [67, 127] on div "https://cdn.shopify.com/s/files/1/2005/9307/files/background_settings.jpg" at bounding box center [72, 127] width 17 height 5
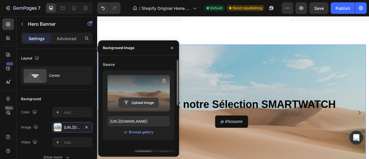
click at [147, 102] on input "file" at bounding box center [139, 103] width 40 height 10
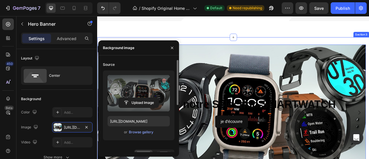
click at [234, 43] on div "لستم بحاجة لزيارة الطبيب لقياس مؤشراتكم الحيوية بعد الآن Heading إكتشفوا باقة م…" at bounding box center [270, 141] width 346 height 196
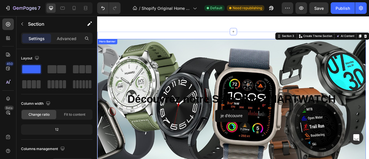
scroll to position [303, 0]
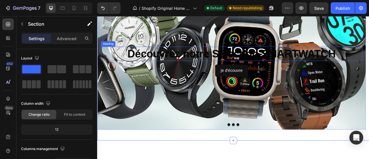
click at [279, 65] on strong "Découvrez notre Sélection SMARTWATCH" at bounding box center [268, 63] width 265 height 15
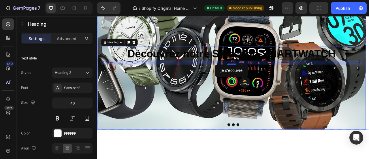
click at [214, 106] on div "Background Image" at bounding box center [268, 73] width 342 height 173
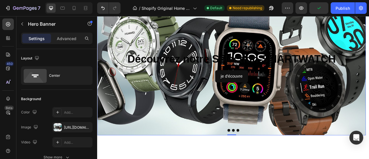
scroll to position [245, 0]
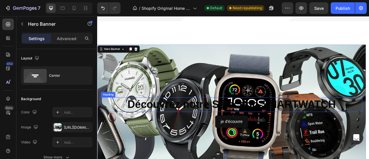
click at [168, 122] on strong "Découvrez notre Sélection SMARTWATCH" at bounding box center [268, 128] width 265 height 15
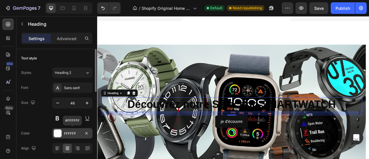
click at [58, 133] on div at bounding box center [58, 134] width 8 height 8
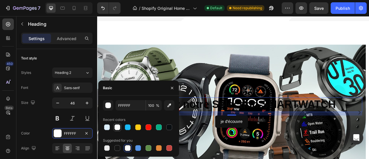
click at [116, 127] on div at bounding box center [118, 127] width 6 height 6
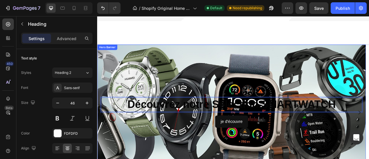
scroll to position [274, 0]
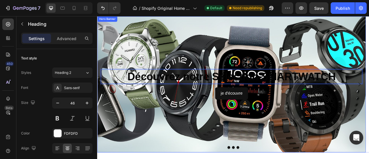
click at [243, 127] on div "Background Image" at bounding box center [268, 102] width 342 height 173
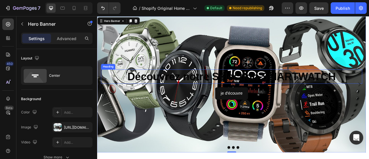
click at [261, 98] on strong "Découvrez notre Sélection SMARTWATCH" at bounding box center [268, 92] width 265 height 15
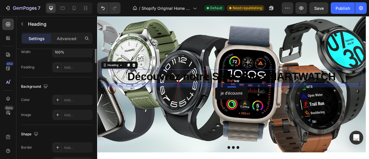
scroll to position [58, 0]
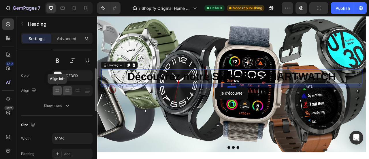
click at [61, 92] on div at bounding box center [57, 90] width 9 height 9
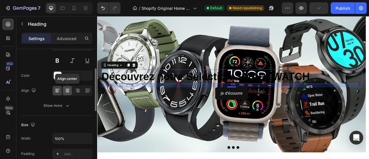
click at [71, 91] on div at bounding box center [67, 90] width 9 height 9
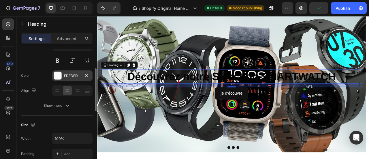
click at [74, 77] on div "FDFDFD" at bounding box center [72, 75] width 17 height 5
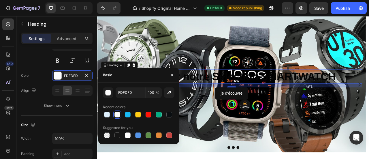
click at [132, 136] on div at bounding box center [139, 135] width 72 height 8
click at [129, 136] on div at bounding box center [128, 135] width 6 height 6
click at [139, 136] on div at bounding box center [138, 135] width 6 height 6
click at [152, 114] on div at bounding box center [148, 114] width 7 height 7
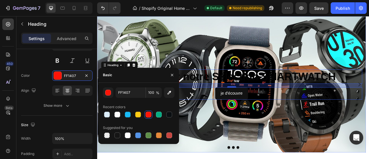
click at [228, 113] on div "je d'écouvre Button" at bounding box center [268, 114] width 333 height 16
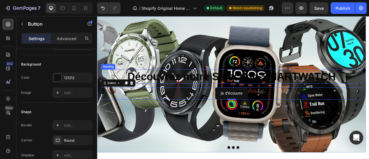
scroll to position [0, 0]
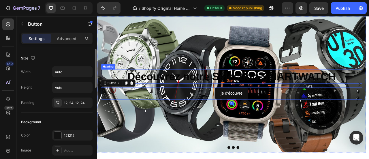
click at [245, 92] on strong "Découvrez notre Sélection SMARTWATCH" at bounding box center [268, 92] width 265 height 15
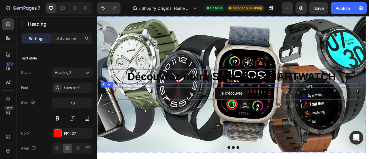
click at [205, 112] on div "je d'écouvre Button" at bounding box center [268, 114] width 333 height 16
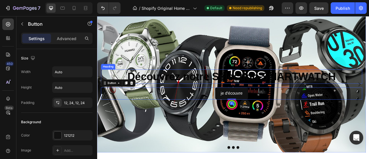
click at [230, 72] on div "Background Image" at bounding box center [268, 102] width 342 height 173
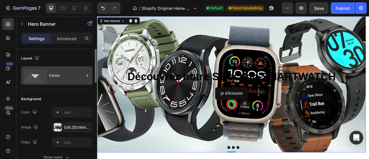
click at [63, 76] on div "Center" at bounding box center [66, 75] width 35 height 13
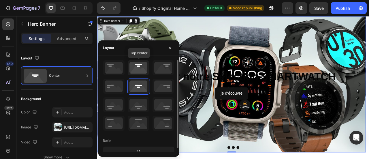
click at [139, 71] on icon at bounding box center [138, 67] width 21 height 15
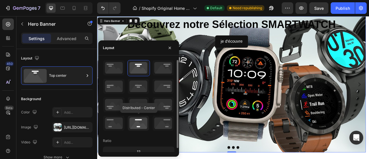
click at [138, 119] on icon at bounding box center [138, 123] width 21 height 15
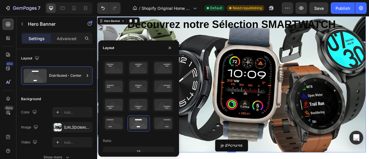
click at [239, 73] on div "⁠⁠⁠⁠⁠⁠⁠ Découvrez notre Sélection SMARTWATCH Heading je d'écouvre Button" at bounding box center [268, 102] width 333 height 171
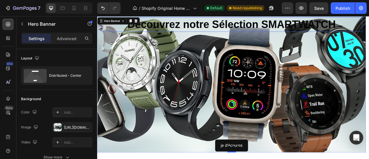
click at [248, 30] on strong "Découvrez notre Sélection SMARTWATCH" at bounding box center [268, 26] width 265 height 15
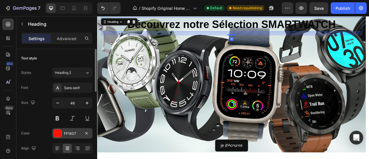
click at [60, 133] on div at bounding box center [58, 134] width 8 height 8
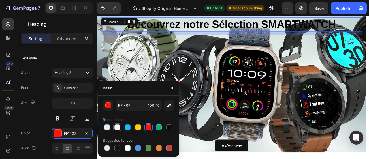
click at [114, 127] on div at bounding box center [117, 127] width 7 height 7
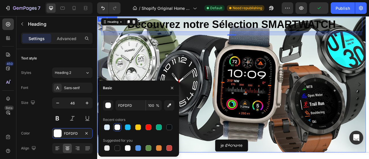
click at [204, 113] on div "⁠⁠⁠⁠⁠⁠⁠ Découvrez notre Sélection SMARTWATCH Heading 16 je d'écouvre Button" at bounding box center [268, 102] width 333 height 171
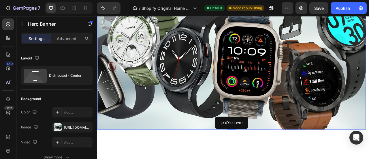
scroll to position [332, 0]
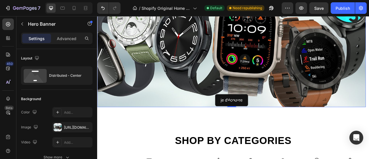
click at [226, 85] on div "⁠⁠⁠⁠⁠⁠⁠ Découvrez notre Sélection SMARTWATCH Heading je d'écouvre Button" at bounding box center [268, 45] width 333 height 171
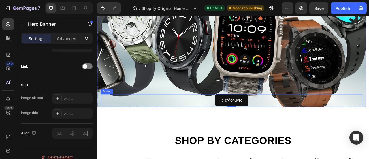
scroll to position [274, 0]
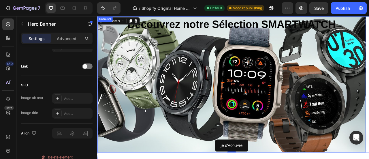
click at [108, 100] on icon "Carousel Back Arrow" at bounding box center [109, 102] width 7 height 7
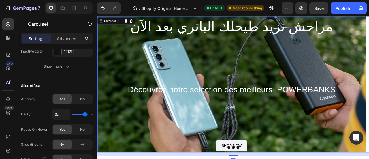
scroll to position [0, 0]
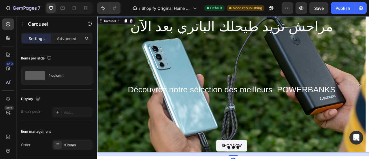
click at [110, 102] on icon "Carousel Back Arrow" at bounding box center [109, 102] width 7 height 7
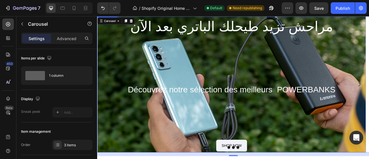
click at [243, 91] on div "مراحش تزيد طيحلك الباتري بعد الآن Heading Découvrez notre sélection des meilleu…" at bounding box center [268, 102] width 333 height 171
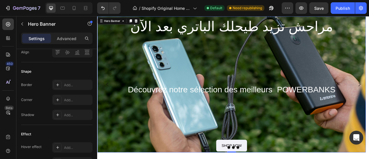
scroll to position [289, 0]
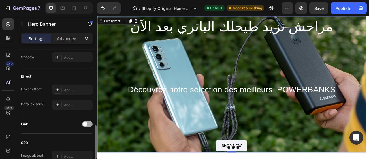
click at [86, 123] on span at bounding box center [85, 124] width 5 height 5
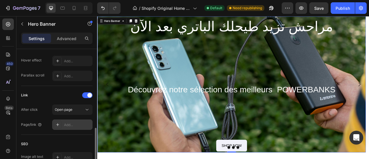
click at [70, 123] on div "Add..." at bounding box center [77, 124] width 27 height 5
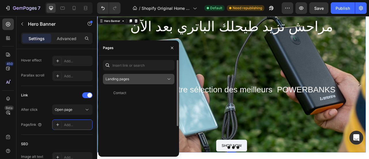
click at [134, 80] on div "Landing pages" at bounding box center [136, 78] width 61 height 5
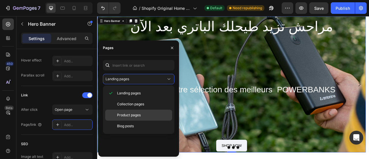
click at [137, 114] on span "Product pages" at bounding box center [129, 115] width 24 height 5
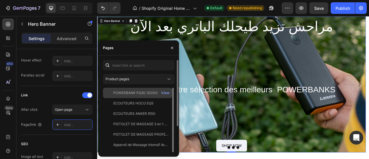
click at [137, 98] on div "POWERBANK PQ30 30000 mAh View" at bounding box center [137, 103] width 69 height 10
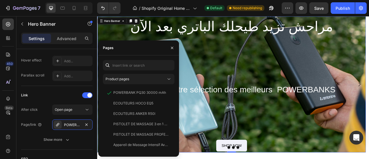
click at [225, 86] on div "مراحش تزيد طيحلك الباتري بعد الآن Heading Découvrez notre sélection des meilleu…" at bounding box center [268, 102] width 333 height 171
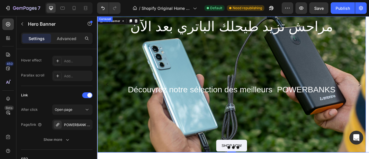
click at [113, 105] on icon "Carousel Back Arrow" at bounding box center [109, 102] width 7 height 7
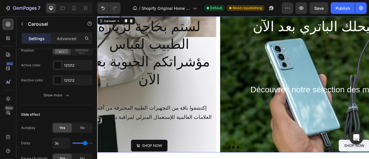
scroll to position [0, 0]
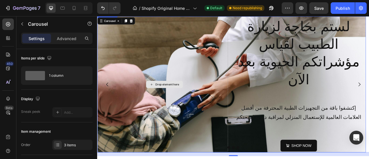
click at [156, 77] on div "Drop element here" at bounding box center [183, 102] width 162 height 171
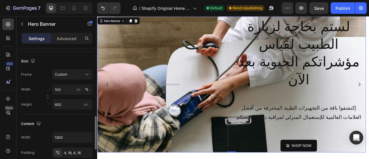
scroll to position [144, 0]
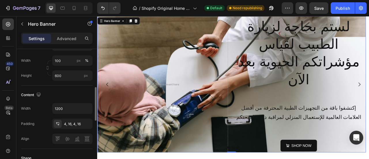
click at [286, 81] on h2 "لستم بحاجة لزيارة الطبيب لقياس مؤشراتكم الحيوية بعد الآن" at bounding box center [354, 62] width 162 height 91
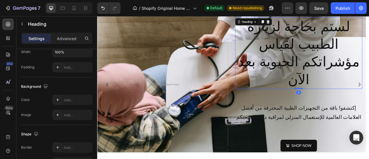
scroll to position [0, 0]
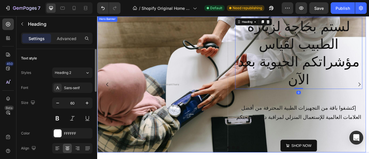
click at [279, 96] on div "لستم بحاجة لزيارة الطبيب لقياس مؤشراتكم الحيوية بعد الآن Heading 0 إكتشفوا باقة…" at bounding box center [354, 102] width 162 height 171
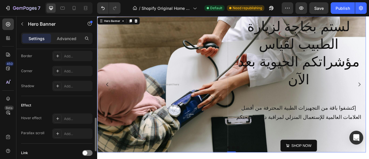
scroll to position [317, 0]
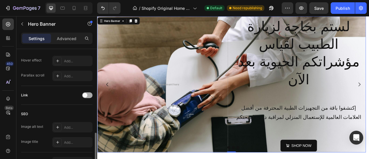
click at [85, 95] on span at bounding box center [85, 95] width 5 height 5
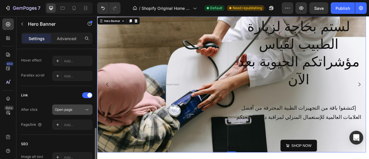
click at [71, 109] on span "Open page" at bounding box center [64, 109] width 18 height 4
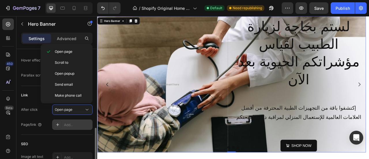
click at [71, 120] on div "Add..." at bounding box center [72, 124] width 40 height 10
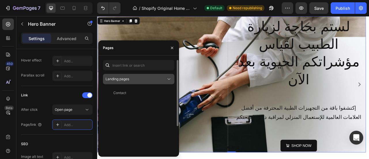
click at [131, 79] on div "Landing pages" at bounding box center [136, 78] width 61 height 5
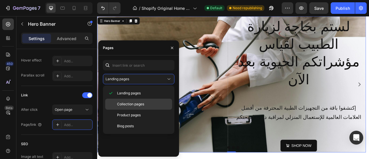
click at [138, 104] on span "Collection pages" at bounding box center [130, 104] width 27 height 5
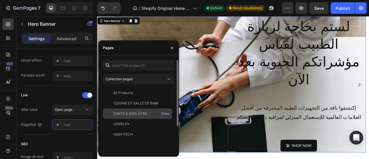
click at [134, 113] on div "SANTÉ & BIEN-ÊTRE" at bounding box center [130, 113] width 34 height 5
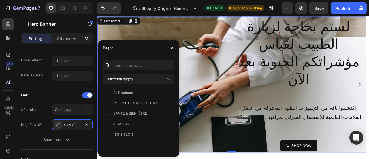
click at [155, 44] on div "Drop element here" at bounding box center [183, 102] width 162 height 171
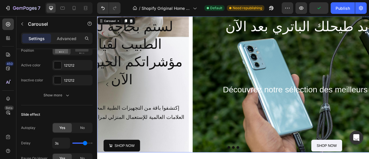
scroll to position [0, 0]
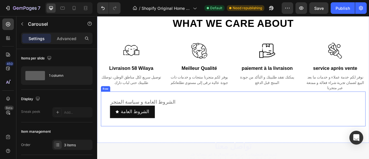
scroll to position [1803, 0]
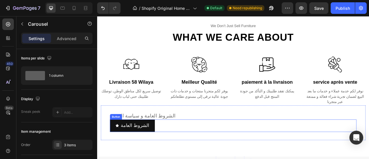
click at [214, 148] on div "الشروط العامة Button" at bounding box center [270, 155] width 314 height 16
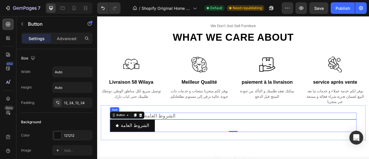
click at [216, 139] on p "الشروط العامة و سياسة المتجر" at bounding box center [270, 143] width 313 height 8
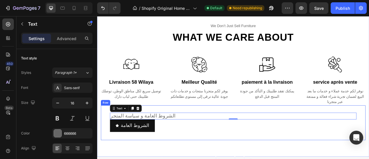
click at [219, 129] on div "الشروط العامة و سياسة المتجر Text 0 الشروط العامة Button Text Row" at bounding box center [271, 151] width 338 height 45
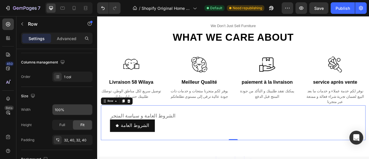
scroll to position [144, 0]
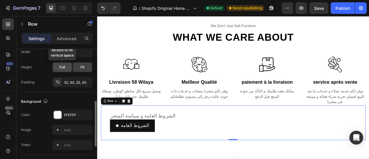
click at [65, 70] on div "Full" at bounding box center [62, 67] width 19 height 9
click at [81, 68] on span "Fit" at bounding box center [83, 67] width 4 height 5
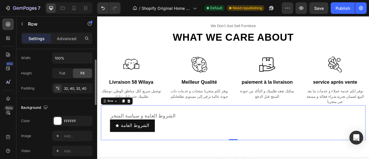
scroll to position [81, 0]
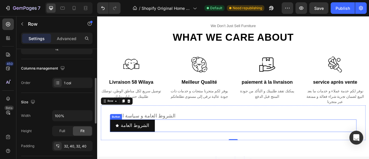
drag, startPoint x: 182, startPoint y: 151, endPoint x: 186, endPoint y: 142, distance: 10.3
click at [182, 151] on div "الشروط العامة Button" at bounding box center [270, 155] width 314 height 16
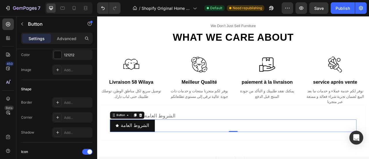
scroll to position [0, 0]
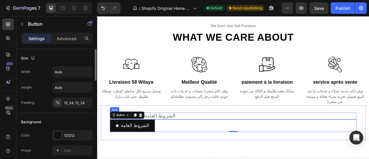
click at [188, 139] on p "الشروط العامة و سياسة المتجر" at bounding box center [270, 143] width 313 height 8
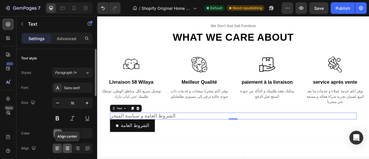
click at [68, 144] on div at bounding box center [67, 148] width 9 height 9
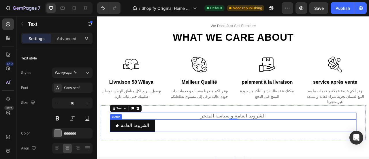
click at [193, 149] on div "الشروط العامة Button" at bounding box center [270, 155] width 314 height 16
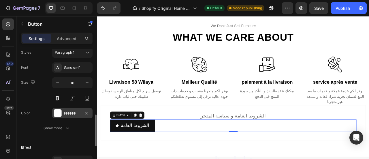
scroll to position [231, 0]
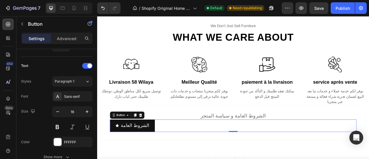
click at [174, 149] on div "الشروط العامة Button 0" at bounding box center [270, 155] width 314 height 16
click at [175, 151] on div "الشروط العامة Button 0" at bounding box center [270, 155] width 314 height 16
click at [160, 150] on link "الشروط العامة" at bounding box center [141, 155] width 57 height 16
click at [155, 150] on link "الشروط العامة" at bounding box center [141, 155] width 57 height 16
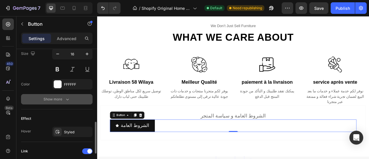
click at [59, 99] on div "Show more" at bounding box center [57, 99] width 27 height 6
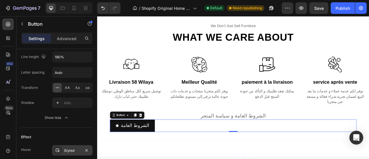
scroll to position [433, 0]
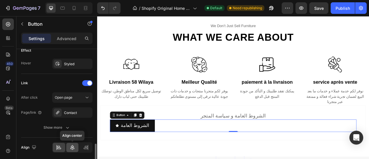
click at [72, 146] on icon at bounding box center [73, 148] width 6 height 6
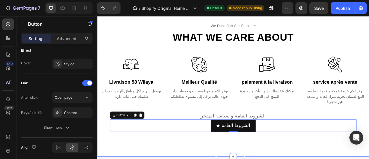
click at [196, 159] on div "we don’t just sell furniture Text What we care about Heading Row Image livraiso…" at bounding box center [270, 99] width 346 height 191
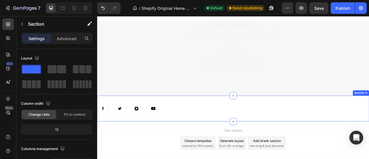
scroll to position [1890, 0]
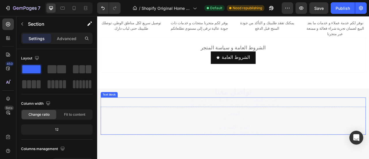
click at [333, 126] on p "مواقع التواصل الإجتماعي أو الإتصال بنا مباشرة على الأرقام التالية" at bounding box center [270, 129] width 336 height 6
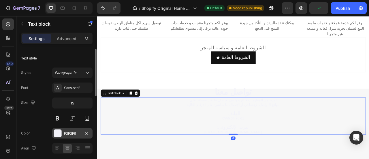
click at [60, 133] on div at bounding box center [58, 134] width 8 height 8
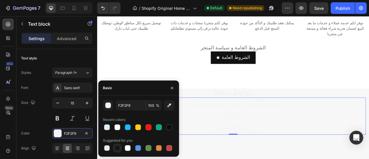
click at [117, 148] on div at bounding box center [118, 148] width 6 height 6
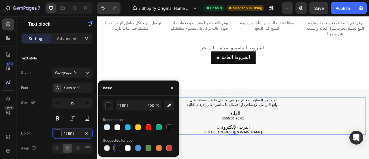
click at [308, 137] on p ":الهاتف" at bounding box center [270, 140] width 336 height 6
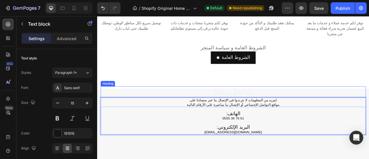
click at [273, 105] on h2 "تواصل معنا" at bounding box center [271, 112] width 338 height 14
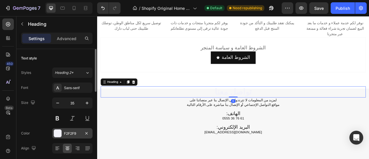
click at [66, 135] on div "F2F2F9" at bounding box center [72, 133] width 17 height 5
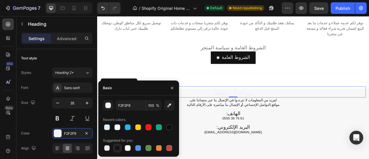
click at [117, 148] on div at bounding box center [118, 148] width 6 height 6
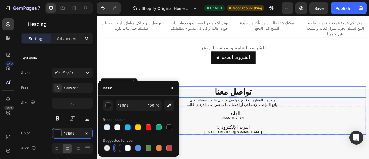
click at [324, 143] on p "0555 36 76 61" at bounding box center [270, 146] width 336 height 6
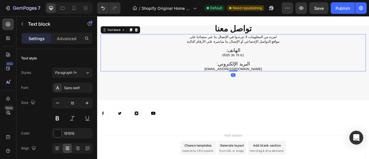
scroll to position [1976, 0]
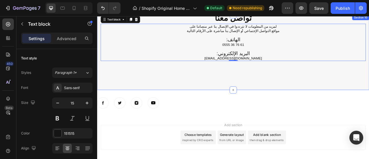
click at [267, 96] on div "تواصل معنا Heading لمزيد من المعلومات لا تترددوا في الإتصال بنا عبر منصاتنا على…" at bounding box center [270, 62] width 346 height 96
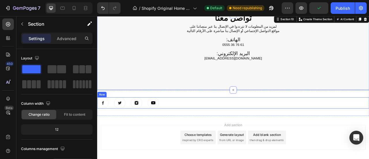
click at [206, 128] on div "Image Image Image Image Row" at bounding box center [270, 126] width 346 height 14
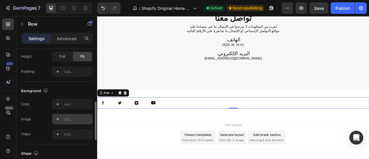
scroll to position [260, 0]
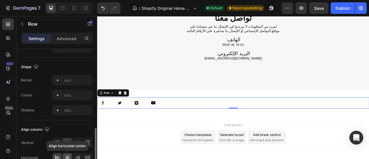
click at [66, 156] on icon at bounding box center [67, 157] width 4 height 5
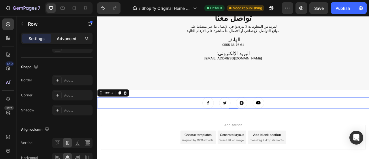
click at [64, 38] on p "Advanced" at bounding box center [67, 38] width 20 height 6
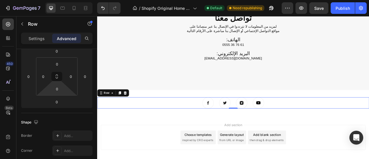
scroll to position [0, 0]
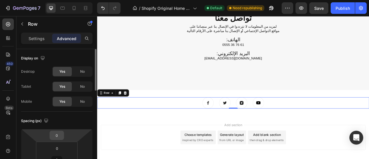
click at [61, 134] on input "0" at bounding box center [57, 135] width 12 height 9
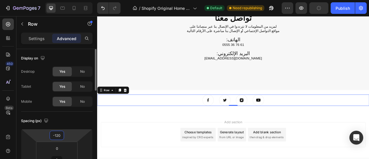
scroll to position [1975, 0]
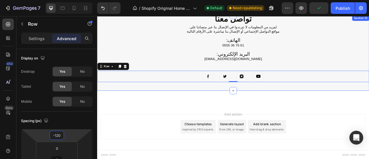
click at [351, 71] on p "[EMAIL_ADDRESS][DOMAIN_NAME]" at bounding box center [270, 71] width 336 height 6
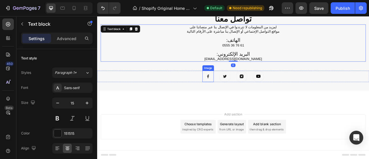
click at [242, 94] on img at bounding box center [238, 92] width 14 height 14
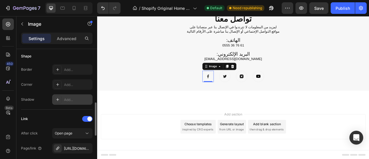
scroll to position [231, 0]
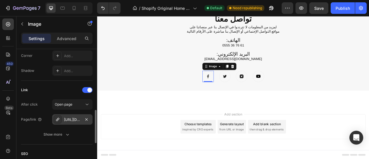
click at [77, 119] on div "[URL][DOMAIN_NAME]" at bounding box center [72, 119] width 17 height 5
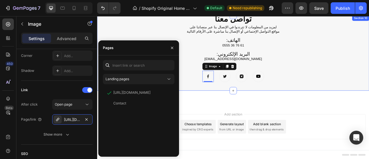
click at [239, 102] on div "تواصل معنا Heading لمزيد من المعلومات لا تترددوا في الإتصال بنا عبر منصاتنا على…" at bounding box center [270, 63] width 346 height 96
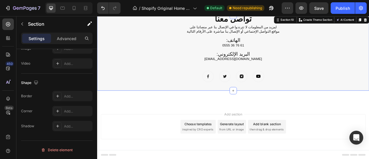
scroll to position [0, 0]
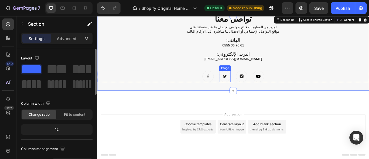
click at [261, 92] on img at bounding box center [259, 92] width 14 height 14
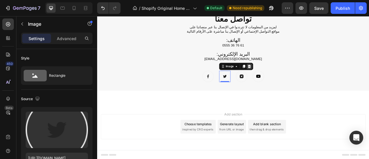
click at [289, 80] on icon at bounding box center [291, 80] width 4 height 4
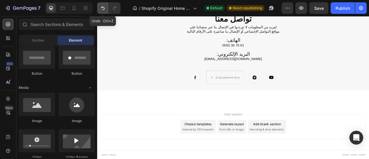
click at [101, 9] on icon "Undo/Redo" at bounding box center [103, 8] width 6 height 6
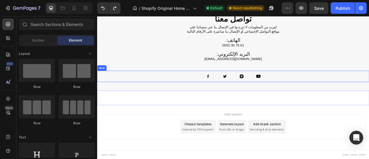
click at [319, 86] on div "Image Image Image Image Row" at bounding box center [270, 92] width 346 height 14
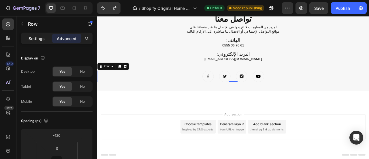
click at [36, 40] on p "Settings" at bounding box center [37, 38] width 16 height 6
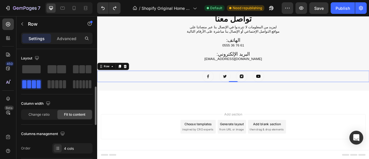
scroll to position [29, 0]
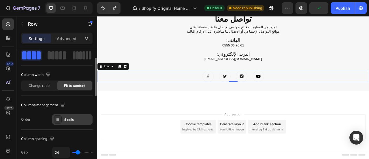
click at [73, 120] on div "4 cols" at bounding box center [77, 119] width 27 height 5
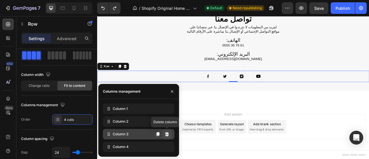
click at [167, 135] on icon at bounding box center [167, 134] width 4 height 4
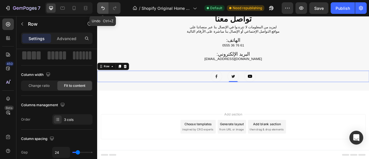
click at [104, 10] on icon "Undo/Redo" at bounding box center [103, 8] width 6 height 6
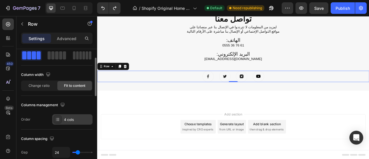
click at [69, 118] on div "4 cols" at bounding box center [77, 119] width 27 height 5
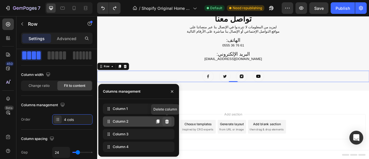
click at [166, 123] on icon at bounding box center [167, 121] width 4 height 4
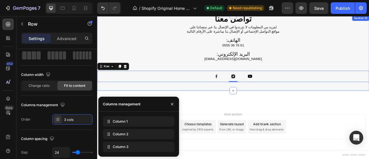
click at [301, 77] on div "تواصل معنا Heading لمزيد من المعلومات لا تترددوا في الإتصال بنا عبر منصاتنا على…" at bounding box center [271, 63] width 338 height 50
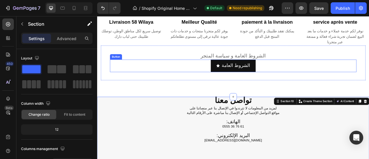
scroll to position [1871, 0]
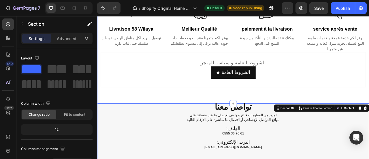
click at [340, 108] on div "we don’t just sell furniture Text What we care about Heading Row Image livraiso…" at bounding box center [270, 31] width 346 height 191
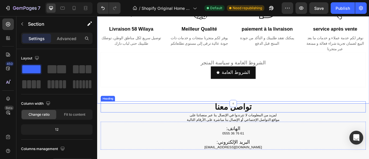
click at [300, 145] on p "مواقع التواصل الإجتماعي أو الإتصال بنا مباشرة على الأرقام التالية" at bounding box center [270, 148] width 336 height 6
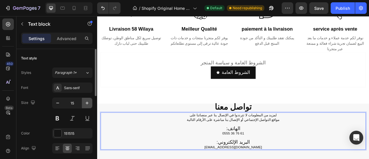
click at [88, 103] on icon "button" at bounding box center [87, 103] width 3 height 3
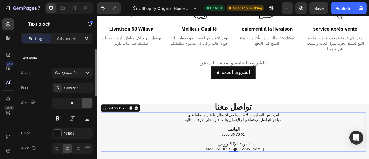
click at [88, 103] on icon "button" at bounding box center [87, 103] width 3 height 3
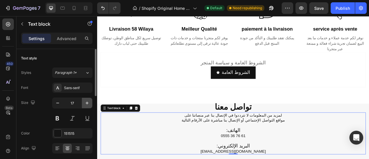
click at [88, 103] on icon "button" at bounding box center [87, 103] width 3 height 3
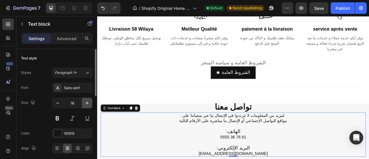
click at [88, 103] on icon "button" at bounding box center [87, 103] width 3 height 3
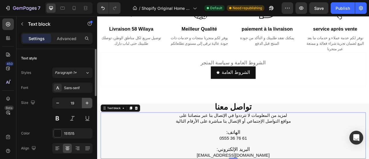
click at [88, 103] on icon "button" at bounding box center [87, 103] width 3 height 3
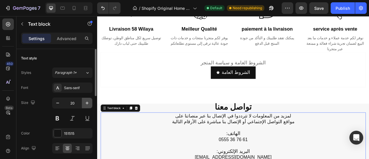
click at [88, 103] on icon "button" at bounding box center [87, 103] width 3 height 3
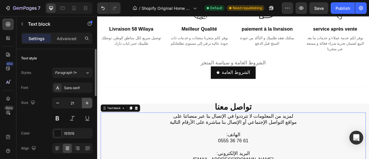
click at [88, 103] on icon "button" at bounding box center [87, 103] width 3 height 3
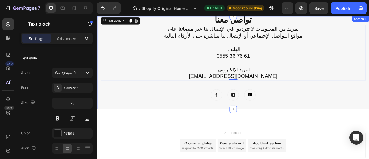
scroll to position [1928, 0]
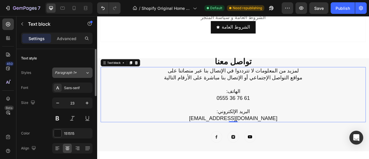
click at [87, 74] on icon at bounding box center [87, 73] width 5 height 6
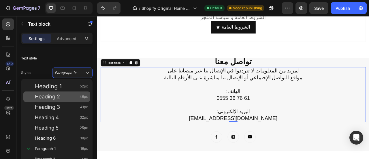
click at [68, 97] on div "Heading 2 46px" at bounding box center [61, 97] width 53 height 6
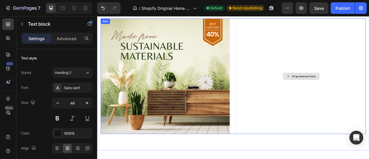
scroll to position [1409, 0]
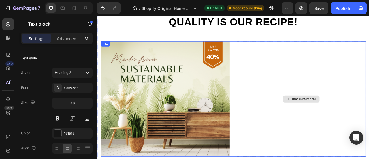
click at [369, 57] on div "Drop element here" at bounding box center [357, 121] width 164 height 147
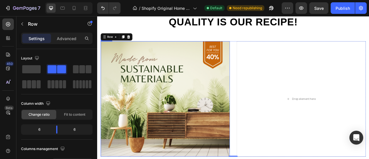
click at [175, 125] on img at bounding box center [184, 121] width 164 height 147
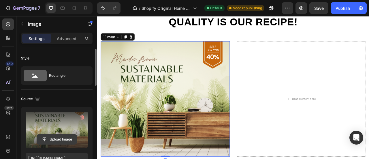
click at [65, 138] on input "file" at bounding box center [57, 139] width 40 height 10
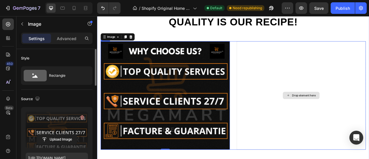
click at [313, 108] on div "Drop element here" at bounding box center [357, 117] width 164 height 138
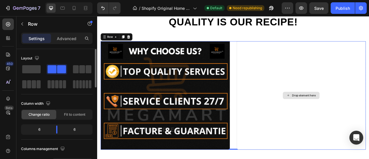
click at [319, 78] on div "Drop element here" at bounding box center [357, 117] width 164 height 138
click at [32, 70] on span at bounding box center [31, 69] width 18 height 8
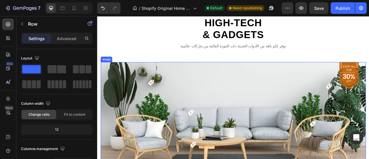
scroll to position [1247, 0]
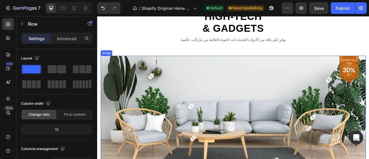
click at [235, 128] on img at bounding box center [271, 140] width 338 height 149
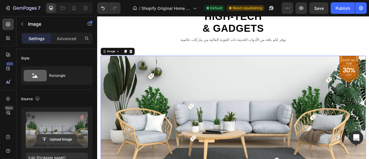
click at [62, 139] on input "file" at bounding box center [57, 139] width 40 height 10
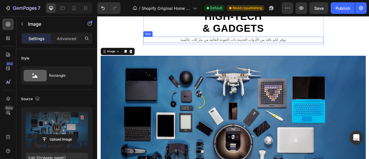
click at [277, 46] on p "نوفر لكم باقة من الأدوات الحديثة ذات الجودة العالية من ماركات عالمية" at bounding box center [270, 46] width 228 height 7
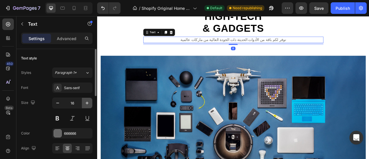
click at [87, 102] on icon "button" at bounding box center [87, 103] width 3 height 3
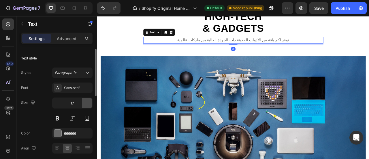
click at [87, 102] on icon "button" at bounding box center [87, 103] width 3 height 3
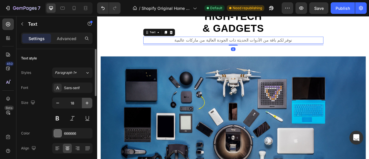
click at [87, 102] on icon "button" at bounding box center [87, 103] width 3 height 3
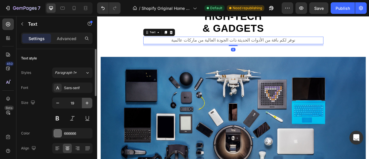
click at [87, 102] on icon "button" at bounding box center [87, 103] width 3 height 3
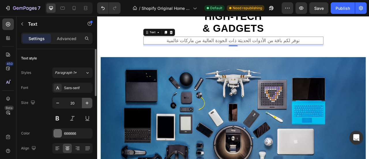
click at [87, 102] on icon "button" at bounding box center [87, 103] width 3 height 3
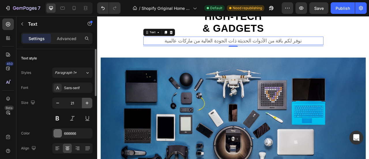
click at [87, 102] on icon "button" at bounding box center [87, 103] width 3 height 3
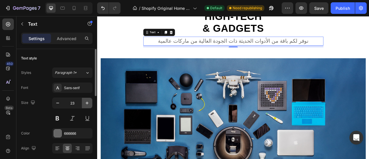
click at [87, 102] on icon "button" at bounding box center [87, 103] width 3 height 3
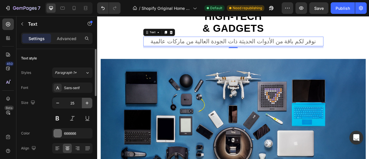
click at [87, 102] on icon "button" at bounding box center [87, 103] width 3 height 3
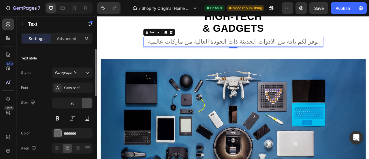
click at [87, 102] on icon "button" at bounding box center [87, 103] width 3 height 3
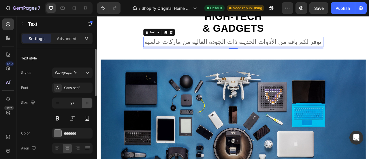
click at [87, 102] on icon "button" at bounding box center [87, 103] width 3 height 3
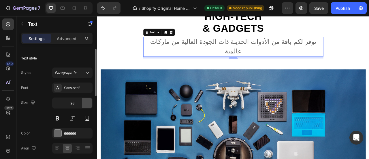
click at [87, 102] on icon "button" at bounding box center [87, 103] width 3 height 3
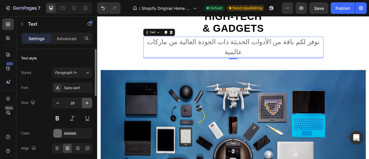
click at [87, 102] on icon "button" at bounding box center [87, 103] width 3 height 3
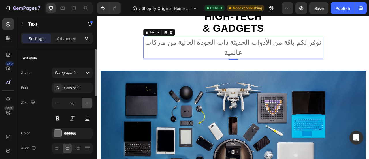
click at [87, 102] on icon "button" at bounding box center [87, 103] width 3 height 3
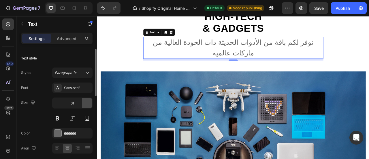
click at [87, 102] on icon "button" at bounding box center [87, 103] width 3 height 3
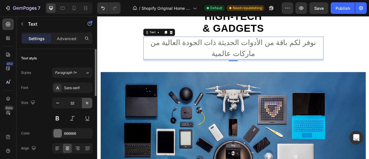
click at [87, 102] on icon "button" at bounding box center [87, 103] width 3 height 3
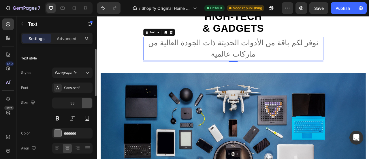
click at [87, 102] on icon "button" at bounding box center [87, 103] width 3 height 3
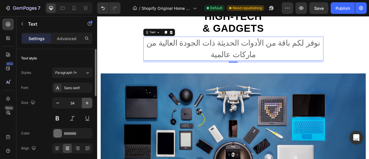
click at [87, 102] on icon "button" at bounding box center [87, 103] width 3 height 3
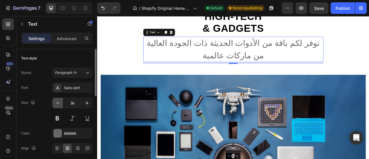
click at [59, 104] on icon "button" at bounding box center [58, 103] width 6 height 6
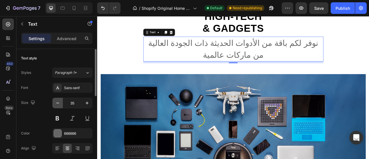
click at [59, 104] on icon "button" at bounding box center [58, 103] width 6 height 6
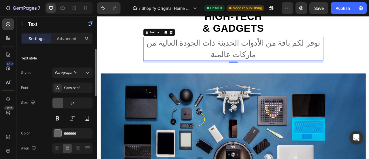
click at [59, 104] on icon "button" at bounding box center [58, 103] width 6 height 6
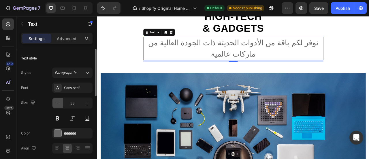
click at [59, 104] on icon "button" at bounding box center [58, 103] width 6 height 6
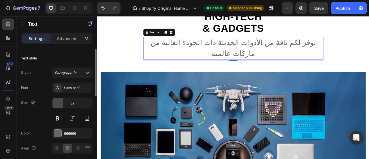
click at [59, 104] on icon "button" at bounding box center [58, 103] width 6 height 6
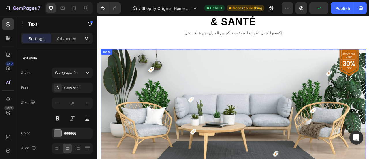
scroll to position [901, 0]
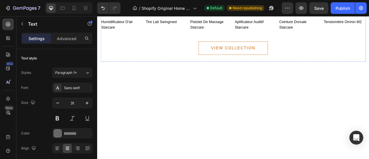
scroll to position [959, 0]
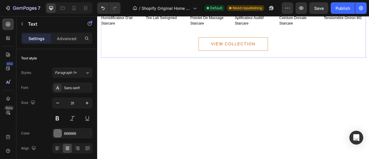
click at [220, 3] on img at bounding box center [271, 3] width 338 height 0
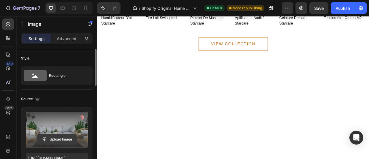
click at [61, 139] on input "file" at bounding box center [57, 139] width 40 height 10
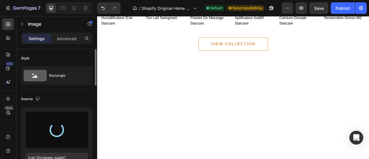
type input "[URL][DOMAIN_NAME]"
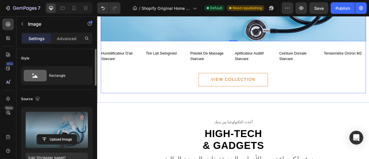
scroll to position [930, 0]
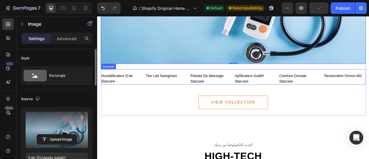
click at [324, 103] on div "Image humidificateur d'air starcare Text block Image tire lait swingmed Text bl…" at bounding box center [271, 94] width 338 height 20
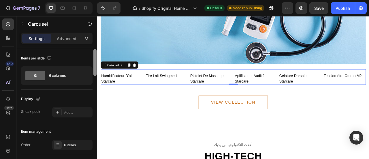
click at [93, 76] on div at bounding box center [95, 112] width 4 height 127
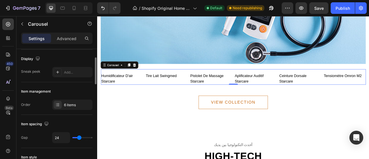
scroll to position [0, 0]
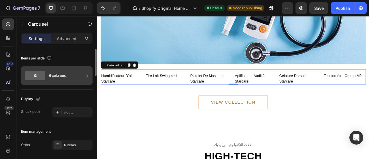
click at [87, 75] on icon at bounding box center [88, 76] width 6 height 6
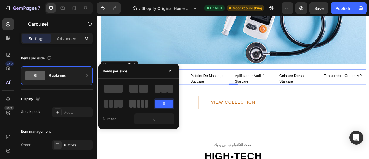
click at [138, 104] on span at bounding box center [138, 104] width 3 height 8
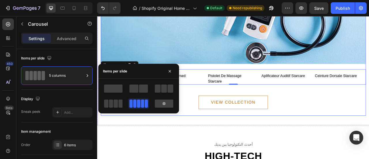
click at [199, 134] on div "VIEW COLLECTION Button" at bounding box center [271, 125] width 338 height 17
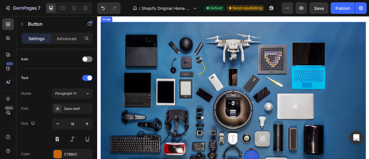
scroll to position [1132, 0]
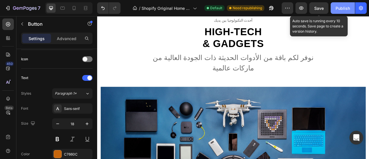
click at [338, 8] on div "Publish" at bounding box center [343, 8] width 14 height 6
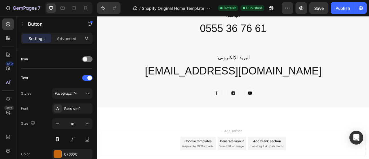
scroll to position [1670, 0]
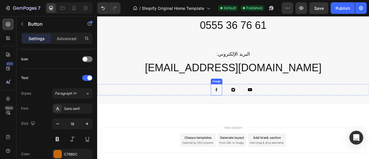
click at [246, 102] on img at bounding box center [249, 109] width 14 height 14
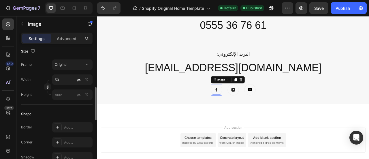
scroll to position [231, 0]
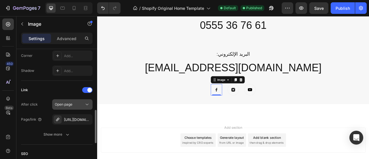
click at [86, 104] on icon at bounding box center [87, 105] width 6 height 6
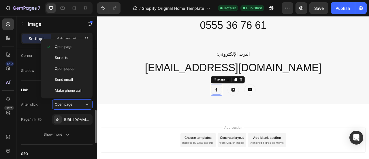
click at [37, 126] on div "After click Open page Page/link [URL][DOMAIN_NAME] Show more" at bounding box center [57, 119] width 72 height 40
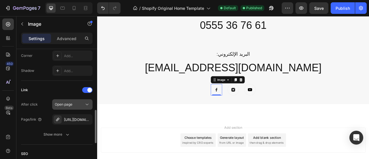
click at [85, 104] on icon at bounding box center [87, 105] width 6 height 6
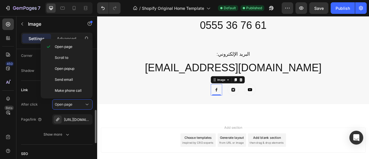
click at [44, 112] on div "After click Open page Page/link [URL][DOMAIN_NAME] Show more" at bounding box center [57, 119] width 72 height 40
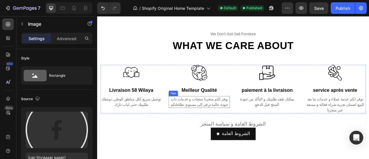
scroll to position [1777, 0]
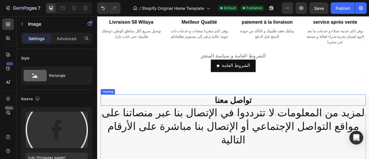
click at [283, 118] on h2 "تواصل معنا" at bounding box center [271, 123] width 338 height 14
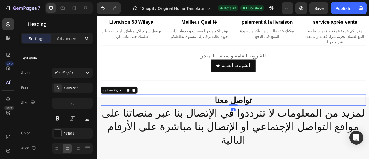
click at [269, 128] on div at bounding box center [271, 129] width 12 height 2
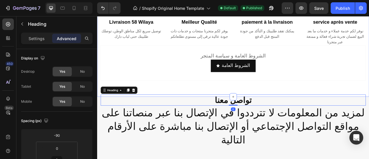
click at [272, 102] on div "we don’t just sell furniture Text What we care about Heading Row Image livraiso…" at bounding box center [270, 23] width 346 height 191
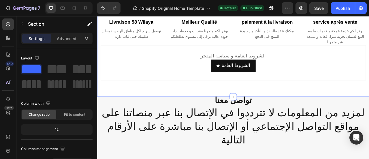
click at [274, 94] on div "we don’t just sell furniture Text What we care about Heading Row Image livraiso…" at bounding box center [270, 23] width 346 height 191
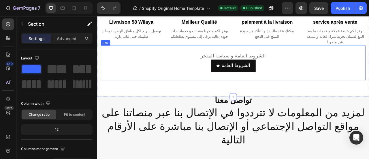
click at [272, 86] on div "الشروط العامة و سياسة المتجر Text الشروط العامة Button Text Row" at bounding box center [271, 75] width 338 height 45
click at [269, 87] on div "الشروط العامة و سياسة المتجر Text الشروط العامة Button Text Row 0" at bounding box center [271, 75] width 338 height 45
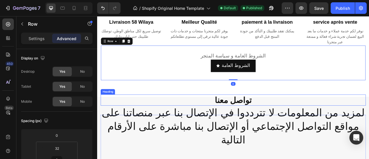
click at [330, 116] on h2 "تواصل معنا" at bounding box center [271, 123] width 338 height 14
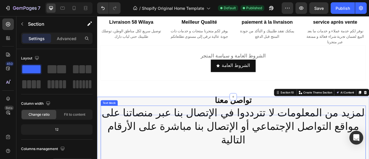
click at [347, 116] on h2 "تواصل معنا" at bounding box center [271, 123] width 338 height 14
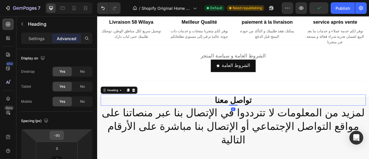
click at [61, 134] on input "-90" at bounding box center [57, 135] width 12 height 9
type input "-9"
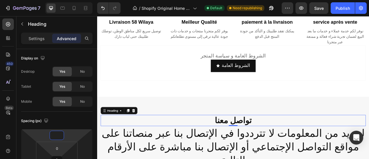
type input "0"
click at [57, 145] on input "0" at bounding box center [57, 148] width 12 height 9
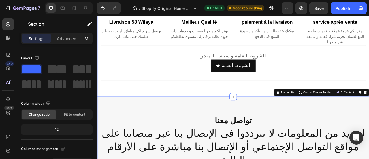
click at [248, 96] on div "we don’t just sell furniture Text What we care about Heading Row Image livraiso…" at bounding box center [270, 23] width 346 height 191
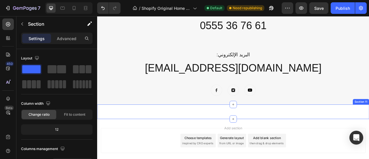
scroll to position [1995, 0]
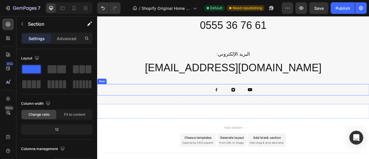
click at [304, 102] on div "Image Image Image Row" at bounding box center [270, 109] width 346 height 14
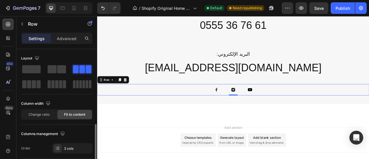
scroll to position [58, 0]
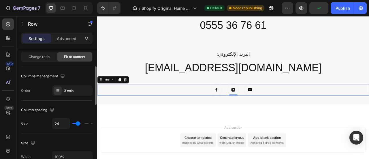
type input "23"
type input "47"
type input "48"
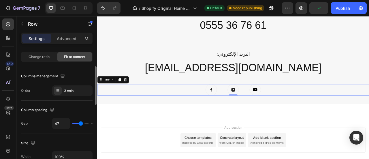
type input "48"
type input "54"
type input "60"
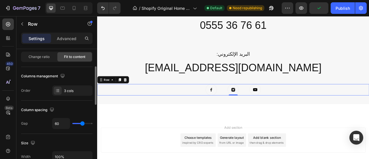
type input "61"
type input "50"
type input "38"
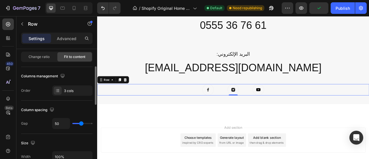
type input "38"
type input "41"
click at [80, 123] on input "range" at bounding box center [82, 123] width 20 height 1
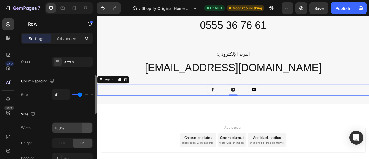
click at [84, 128] on icon "button" at bounding box center [87, 128] width 6 height 6
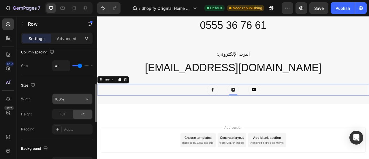
click at [68, 99] on input "100%" at bounding box center [73, 99] width 40 height 10
click at [88, 98] on icon "button" at bounding box center [87, 98] width 2 height 1
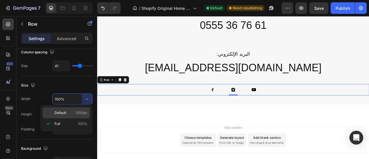
click at [65, 113] on span "Default" at bounding box center [61, 112] width 12 height 5
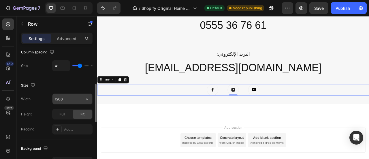
click at [83, 99] on button "button" at bounding box center [87, 99] width 10 height 10
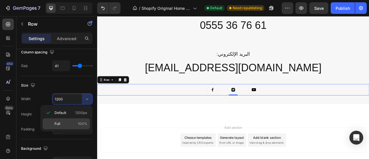
click at [62, 121] on div "Full 100%" at bounding box center [66, 123] width 47 height 11
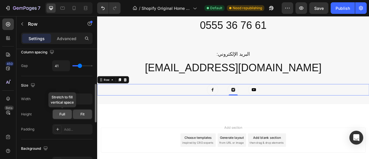
click at [64, 115] on span "Full" at bounding box center [62, 114] width 6 height 5
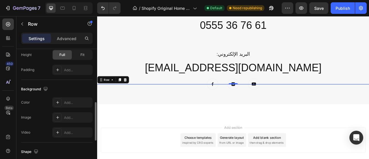
scroll to position [117, 0]
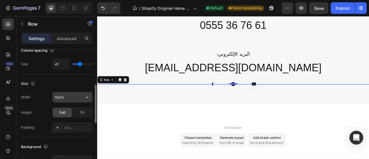
click at [63, 97] on input "100%" at bounding box center [73, 97] width 40 height 10
click at [58, 97] on input "100%" at bounding box center [73, 97] width 40 height 10
click at [57, 97] on input "100%" at bounding box center [73, 97] width 40 height 10
click at [57, 96] on input "100%" at bounding box center [73, 97] width 40 height 10
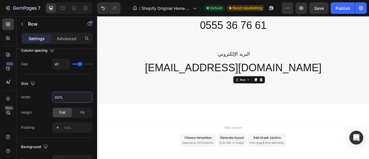
type input "900%"
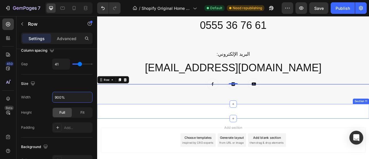
click at [194, 100] on div "تواصل معنا Heading لمزيد من المعلومات لا تترددوا في الإتصال بنا عبر منصاتنا على…" at bounding box center [270, 9] width 346 height 235
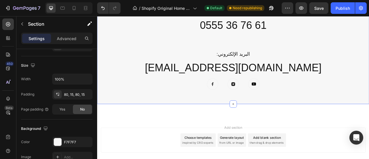
scroll to position [0, 0]
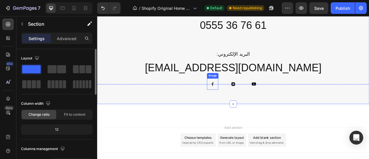
drag, startPoint x: 247, startPoint y: 87, endPoint x: 258, endPoint y: 88, distance: 10.7
click at [247, 95] on img at bounding box center [244, 102] width 14 height 14
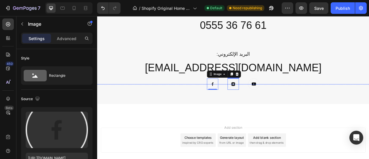
click at [265, 95] on img at bounding box center [270, 102] width 14 height 14
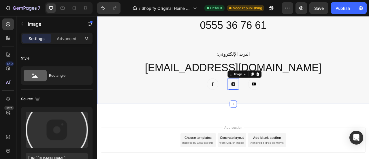
click at [281, 89] on div "تواصل معنا Heading لمزيد من المعلومات لا تترددوا في الإتصال بنا عبر منصاتنا على…" at bounding box center [270, 9] width 346 height 235
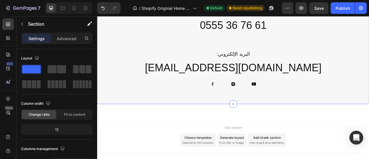
click at [305, 88] on div "تواصل معنا Heading لمزيد من المعلومات لا تترددوا في الإتصال بنا عبر منصاتنا على…" at bounding box center [270, 9] width 346 height 235
click at [305, 87] on div "تواصل معنا Heading لمزيد من المعلومات لا تترددوا في الإتصال بنا عبر منصاتنا على…" at bounding box center [271, 9] width 338 height 189
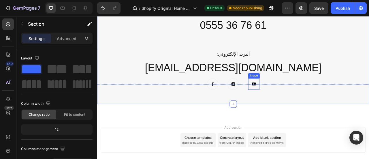
click at [301, 95] on img at bounding box center [296, 102] width 14 height 14
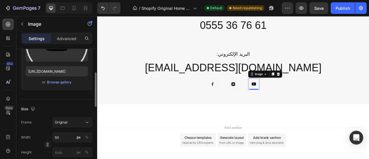
scroll to position [115, 0]
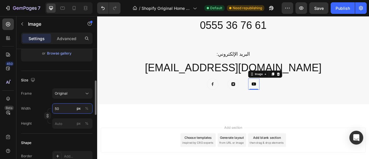
click at [68, 108] on input "50" at bounding box center [72, 108] width 40 height 10
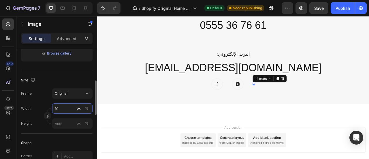
type input "100"
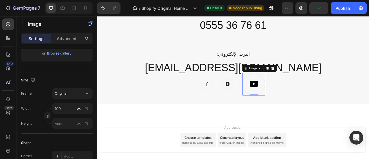
click at [327, 80] on div "تواصل معنا Heading لمزيد من المعلومات لا تترددوا في الإتصال بنا عبر منصاتنا على…" at bounding box center [271, 9] width 338 height 189
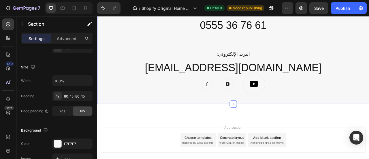
scroll to position [0, 0]
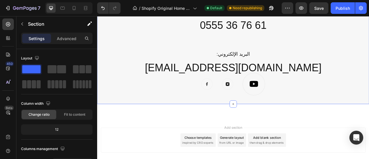
click at [324, 84] on div "تواصل معنا Heading لمزيد من المعلومات لا تترددوا في الإتصال بنا عبر منصاتنا على…" at bounding box center [271, 9] width 338 height 189
click at [309, 83] on div "تواصل معنا Heading لمزيد من المعلومات لا تترددوا في الإتصال بنا عبر منصاتنا على…" at bounding box center [271, 9] width 338 height 189
click at [304, 89] on img at bounding box center [296, 102] width 29 height 29
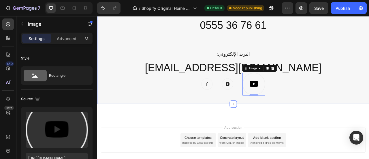
click at [313, 89] on div "تواصل معنا Heading لمزيد من المعلومات لا تترددوا في الإتصال بنا عبر منصاتنا على…" at bounding box center [270, 9] width 346 height 235
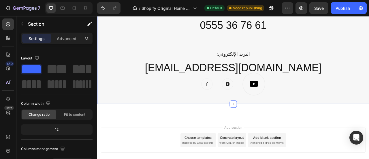
click at [272, 89] on div "تواصل معنا Heading لمزيد من المعلومات لا تترددوا في الإتصال بنا عبر منصاتنا على…" at bounding box center [270, 9] width 346 height 235
click at [265, 95] on img at bounding box center [263, 102] width 14 height 14
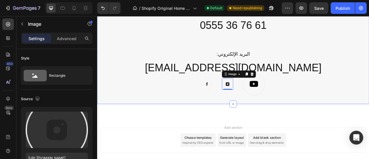
click at [298, 93] on img at bounding box center [296, 102] width 29 height 29
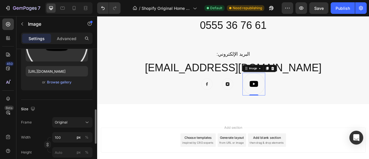
scroll to position [115, 0]
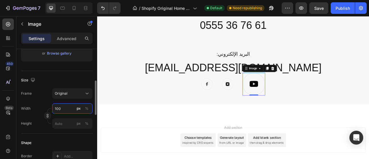
click at [57, 107] on input "100" at bounding box center [72, 108] width 40 height 10
type input "70"
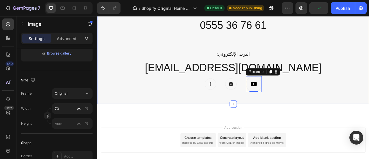
click at [324, 97] on div "تواصل معنا Heading لمزيد من المعلومات لا تترددوا في الإتصال بنا عبر منصاتنا على…" at bounding box center [270, 9] width 346 height 235
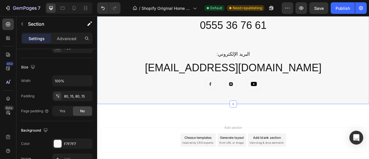
scroll to position [0, 0]
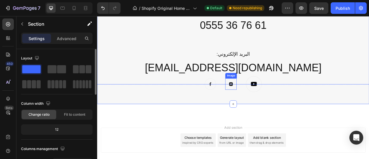
click at [268, 95] on img at bounding box center [267, 102] width 14 height 14
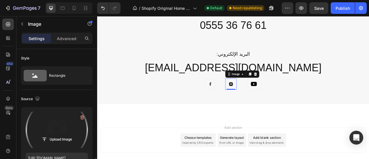
scroll to position [87, 0]
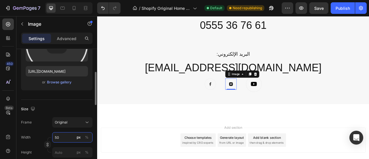
click at [57, 138] on input "50" at bounding box center [72, 137] width 40 height 10
type input "70"
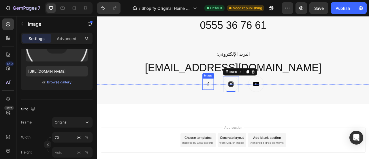
click at [244, 90] on div "تواصل معنا Heading لمزيد من المعلومات لا تترددوا في الإتصال بنا عبر منصاتنا على…" at bounding box center [270, 9] width 346 height 235
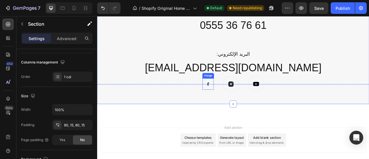
click at [235, 95] on img at bounding box center [238, 102] width 14 height 14
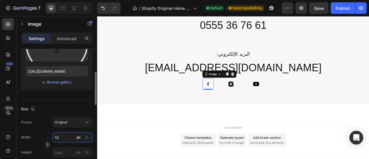
click at [57, 139] on input "50" at bounding box center [72, 137] width 40 height 10
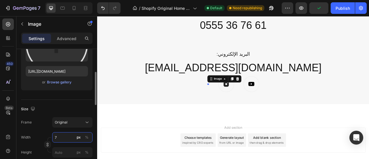
type input "70"
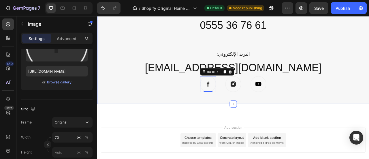
click at [321, 88] on div "تواصل معنا Heading لمزيد من المعلومات لا تترددوا في الإتصال بنا عبر منصاتنا على…" at bounding box center [270, 9] width 346 height 235
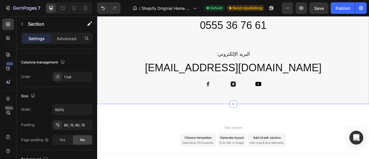
scroll to position [0, 0]
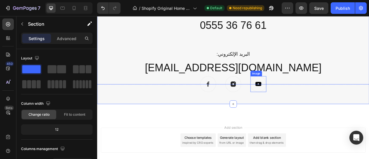
click at [305, 92] on img at bounding box center [302, 102] width 20 height 20
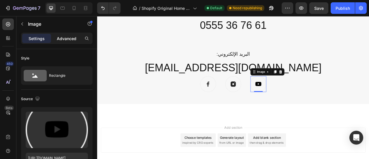
click at [67, 41] on p "Advanced" at bounding box center [67, 38] width 20 height 6
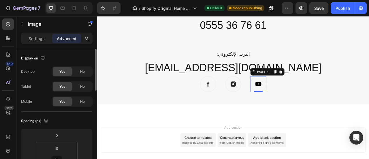
scroll to position [87, 0]
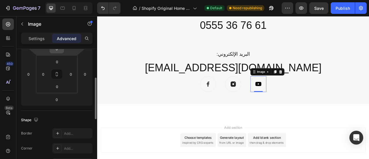
click at [59, 52] on input "0" at bounding box center [57, 48] width 12 height 9
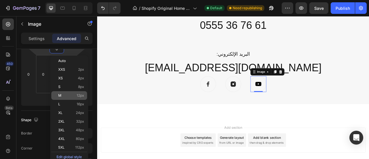
click at [66, 94] on p "M 12px" at bounding box center [71, 95] width 26 height 4
type input "12"
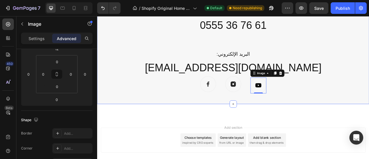
click at [209, 81] on div "تواصل معنا Heading لمزيد من المعلومات لا تترددوا في الإتصال بنا عبر منصاتنا على…" at bounding box center [271, 9] width 338 height 189
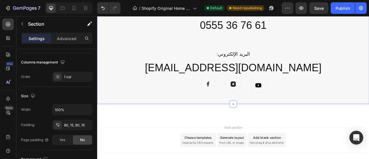
scroll to position [0, 0]
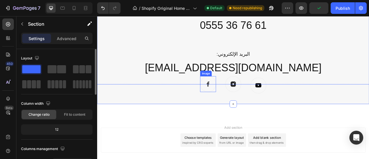
click at [228, 92] on img at bounding box center [238, 102] width 20 height 20
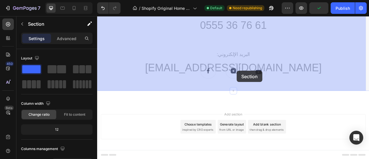
drag, startPoint x: 217, startPoint y: 84, endPoint x: 273, endPoint y: 86, distance: 56.0
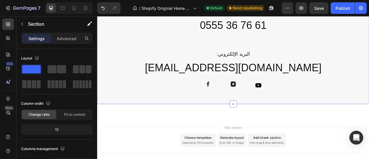
click at [321, 86] on div "تواصل معنا Heading لمزيد من المعلومات لا تترددوا في الإتصال بنا عبر منصاتنا على…" at bounding box center [271, 9] width 338 height 189
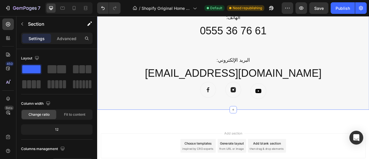
scroll to position [1975, 0]
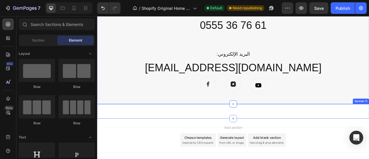
click at [314, 128] on div "Image Image Image Row Section 11" at bounding box center [270, 137] width 346 height 18
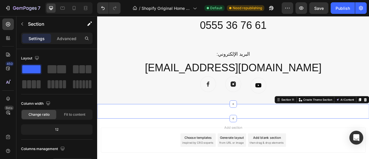
click at [303, 128] on div "Image Image Image Row Section 11 Create Theme Section AI Content Write with Gem…" at bounding box center [270, 137] width 346 height 18
click at [307, 128] on div "Image Image Image Row Section 11 Create Theme Section AI Content Write with Gem…" at bounding box center [270, 137] width 346 height 18
click at [67, 38] on p "Advanced" at bounding box center [67, 38] width 20 height 6
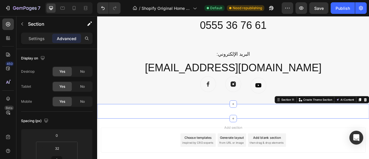
scroll to position [87, 0]
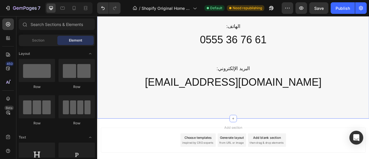
scroll to position [1899, 0]
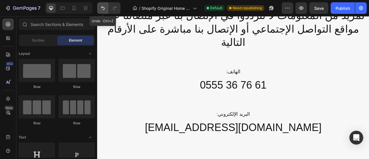
click at [103, 10] on icon "Undo/Redo" at bounding box center [103, 8] width 6 height 6
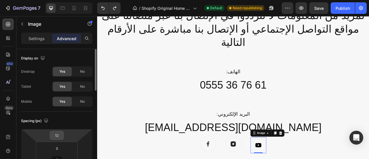
click at [60, 136] on input "12" at bounding box center [57, 135] width 12 height 9
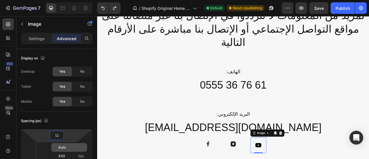
click at [65, 146] on span "Auto" at bounding box center [62, 147] width 8 height 4
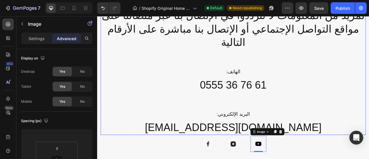
click at [319, 130] on p ":البريد الإلكتروني" at bounding box center [270, 140] width 336 height 20
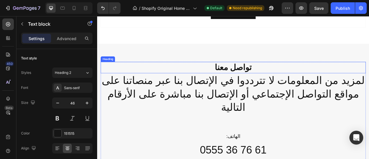
scroll to position [2084, 0]
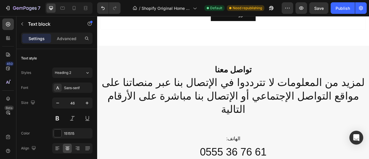
click at [274, 92] on p "لمزيد من المعلومات لا تترددوا في الإتصال بنا عبر منصاتنا على" at bounding box center [270, 100] width 336 height 17
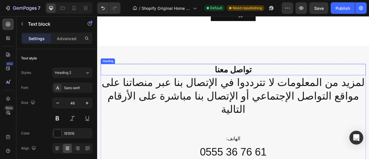
click at [249, 77] on h2 "تواصل معنا" at bounding box center [271, 84] width 338 height 14
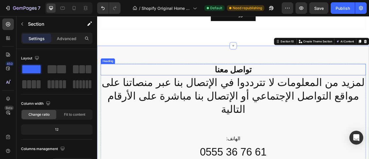
click at [218, 94] on p "لمزيد من المعلومات لا تترددوا في الإتصال بنا عبر منصاتنا على" at bounding box center [270, 100] width 336 height 17
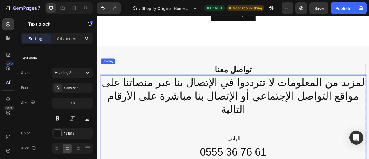
click at [321, 78] on h2 "تواصل معنا" at bounding box center [271, 84] width 338 height 14
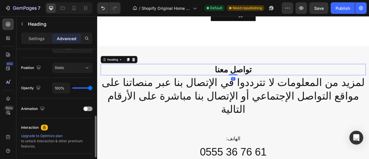
scroll to position [257, 0]
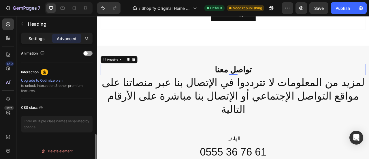
click at [37, 41] on p "Settings" at bounding box center [37, 38] width 16 height 6
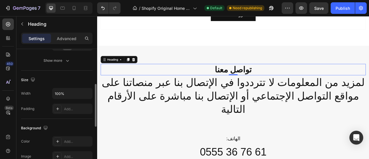
scroll to position [16, 0]
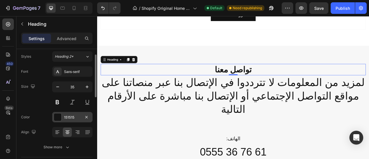
click at [59, 117] on div at bounding box center [58, 117] width 8 height 8
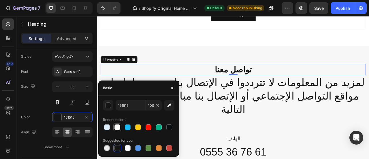
click at [117, 128] on div at bounding box center [118, 127] width 6 height 6
type input "FDFDFD"
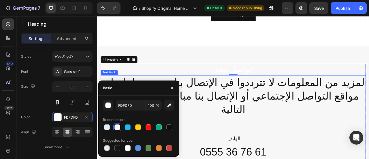
click at [221, 114] on p "مواقع التواصل الإجتماعي أو الإتصال بنا مباشرة على الأرقام التالية" at bounding box center [270, 126] width 336 height 35
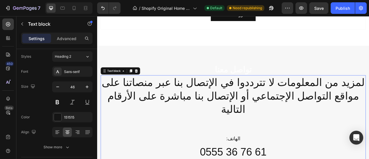
scroll to position [0, 0]
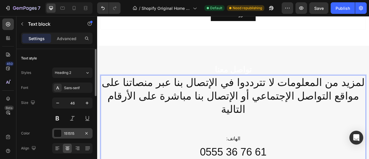
click at [59, 134] on div at bounding box center [58, 134] width 8 height 8
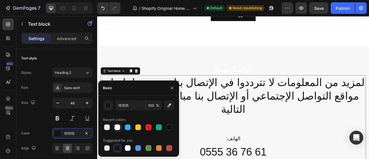
click at [116, 128] on div at bounding box center [118, 127] width 6 height 6
type input "FDFDFD"
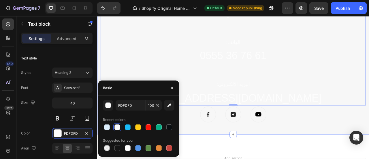
scroll to position [2228, 0]
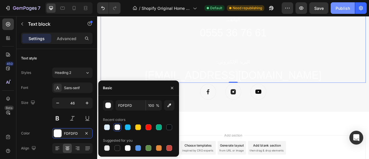
click at [341, 9] on div "Publish" at bounding box center [343, 8] width 14 height 6
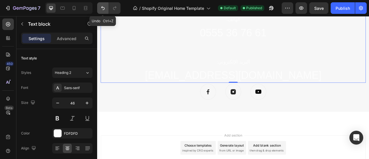
click at [102, 9] on icon "Undo/Redo" at bounding box center [103, 8] width 6 height 6
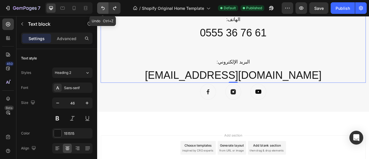
click at [102, 9] on icon "Undo/Redo" at bounding box center [103, 8] width 6 height 6
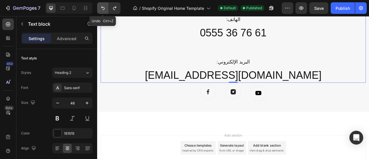
click at [102, 9] on icon "Undo/Redo" at bounding box center [103, 8] width 6 height 6
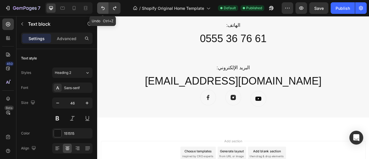
click at [102, 9] on icon "Undo/Redo" at bounding box center [103, 8] width 6 height 6
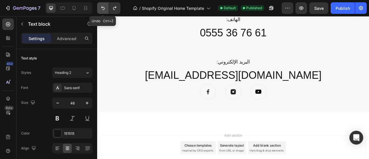
click at [102, 9] on icon "Undo/Redo" at bounding box center [103, 8] width 6 height 6
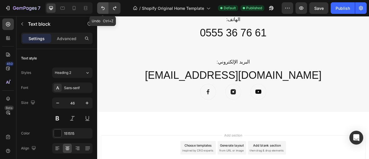
click at [102, 9] on icon "Undo/Redo" at bounding box center [103, 8] width 6 height 6
click at [104, 9] on icon "Undo/Redo" at bounding box center [102, 8] width 3 height 4
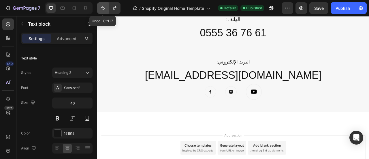
click at [104, 9] on icon "Undo/Redo" at bounding box center [102, 8] width 3 height 4
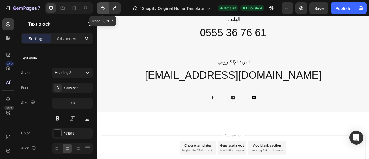
click at [104, 9] on icon "Undo/Redo" at bounding box center [102, 8] width 3 height 4
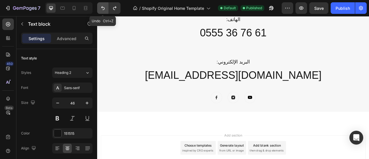
click at [104, 9] on icon "Undo/Redo" at bounding box center [102, 8] width 3 height 4
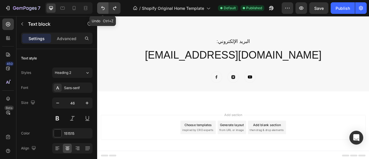
scroll to position [2182, 0]
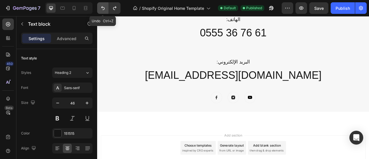
click at [104, 9] on icon "Undo/Redo" at bounding box center [102, 8] width 3 height 4
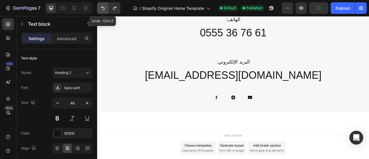
click at [104, 9] on icon "Undo/Redo" at bounding box center [102, 8] width 3 height 4
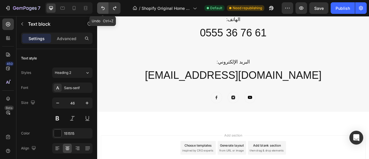
click at [104, 9] on icon "Undo/Redo" at bounding box center [102, 8] width 3 height 4
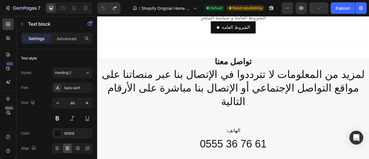
scroll to position [2096, 0]
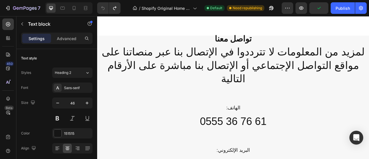
click at [278, 70] on p "مواقع التواصل الإجتماعي أو الإتصال بنا مباشرة على الأرقام التالية" at bounding box center [270, 87] width 336 height 35
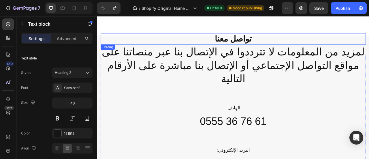
click at [334, 44] on h2 "تواصل معنا" at bounding box center [271, 45] width 338 height 14
click at [369, 72] on p "مواقع التواصل الإجتماعي أو الإتصال بنا مباشرة على الأرقام التالية" at bounding box center [270, 87] width 336 height 35
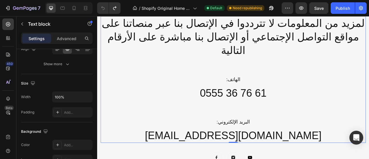
scroll to position [0, 0]
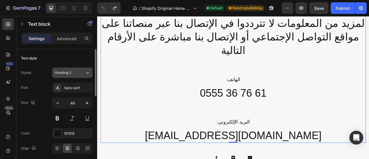
click at [87, 73] on icon at bounding box center [87, 73] width 5 height 6
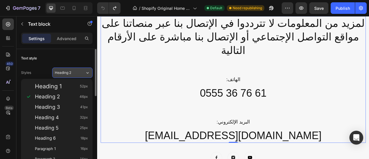
click at [87, 73] on icon at bounding box center [87, 73] width 5 height 6
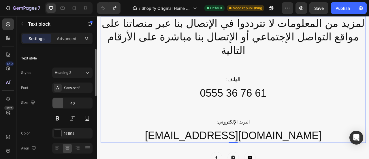
click at [58, 104] on icon "button" at bounding box center [58, 103] width 6 height 6
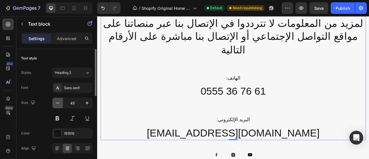
click at [58, 104] on icon "button" at bounding box center [58, 103] width 6 height 6
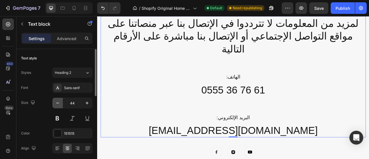
click at [58, 104] on icon "button" at bounding box center [58, 103] width 6 height 6
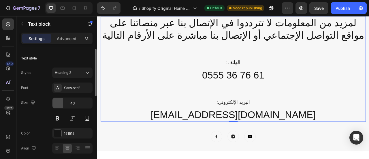
click at [58, 104] on icon "button" at bounding box center [58, 103] width 6 height 6
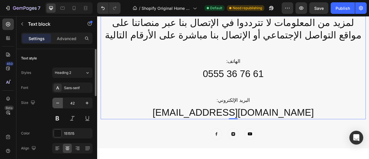
click at [58, 104] on icon "button" at bounding box center [58, 103] width 6 height 6
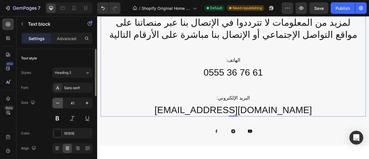
click at [58, 104] on icon "button" at bounding box center [58, 103] width 6 height 6
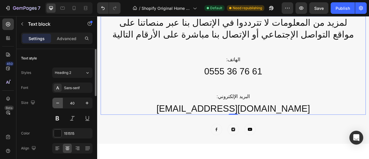
click at [58, 104] on icon "button" at bounding box center [58, 103] width 6 height 6
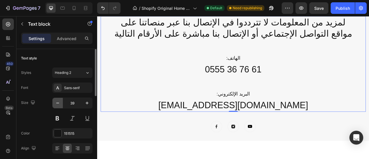
click at [58, 104] on icon "button" at bounding box center [58, 103] width 6 height 6
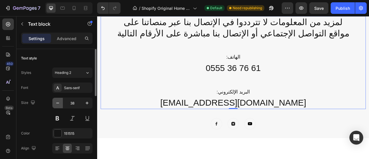
click at [58, 104] on icon "button" at bounding box center [58, 103] width 6 height 6
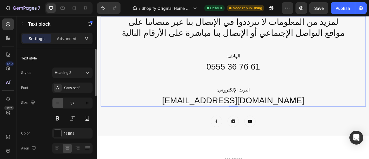
click at [58, 104] on icon "button" at bounding box center [58, 103] width 6 height 6
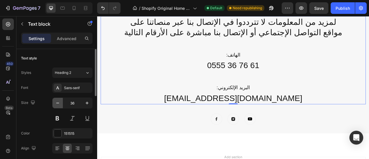
click at [58, 104] on icon "button" at bounding box center [58, 103] width 6 height 6
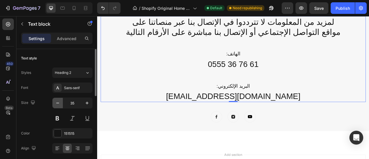
click at [58, 104] on icon "button" at bounding box center [58, 103] width 6 height 6
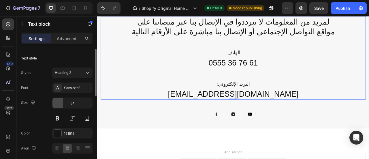
click at [58, 104] on icon "button" at bounding box center [58, 103] width 6 height 6
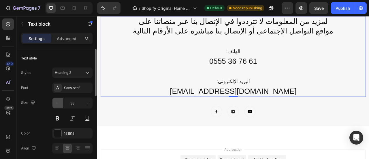
click at [58, 104] on icon "button" at bounding box center [58, 103] width 6 height 6
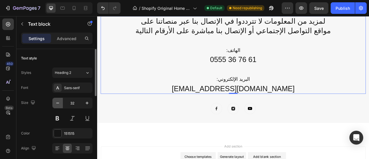
click at [58, 104] on icon "button" at bounding box center [58, 103] width 6 height 6
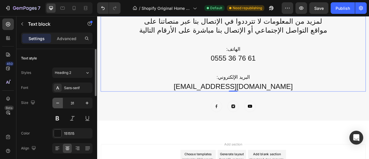
click at [58, 104] on icon "button" at bounding box center [58, 103] width 6 height 6
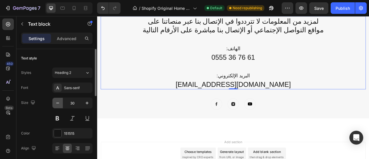
click at [58, 104] on icon "button" at bounding box center [58, 103] width 6 height 6
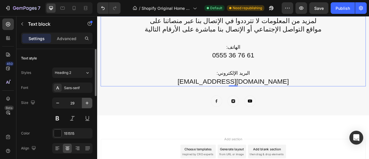
type input "28"
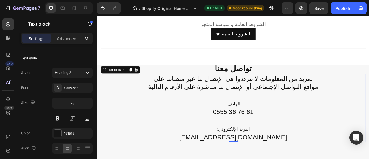
scroll to position [2030, 0]
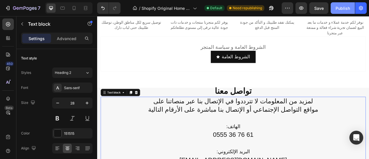
click at [339, 8] on div "Publish" at bounding box center [343, 8] width 14 height 6
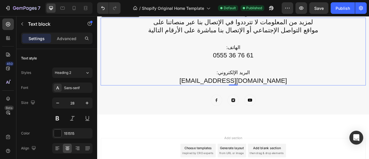
scroll to position [2154, 0]
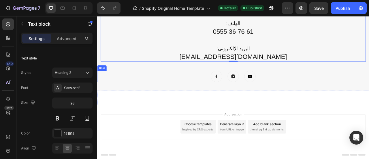
click at [309, 93] on div "Image Image Image Row" at bounding box center [270, 92] width 346 height 14
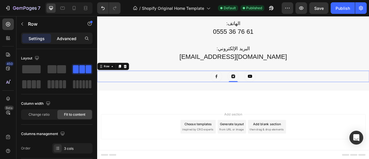
click at [67, 38] on p "Advanced" at bounding box center [67, 38] width 20 height 6
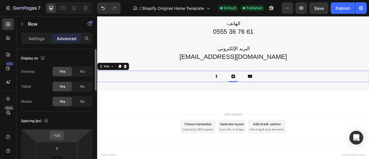
click at [59, 134] on input "-120" at bounding box center [57, 135] width 12 height 9
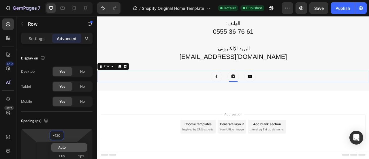
click at [69, 147] on p "Auto" at bounding box center [71, 147] width 26 height 4
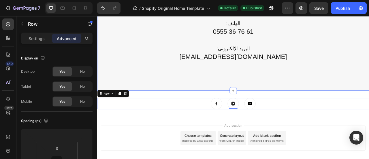
click at [253, 81] on div "تواصل معنا Heading لمزيد من المعلومات لا تترددوا في الإتصال بنا عبر منصاتنا على…" at bounding box center [271, 43] width 338 height 89
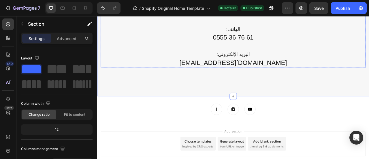
scroll to position [2116, 0]
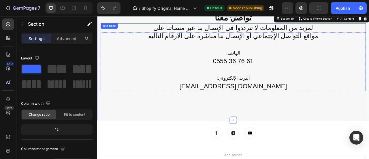
click at [243, 69] on p "0555 36 76 61" at bounding box center [270, 73] width 336 height 10
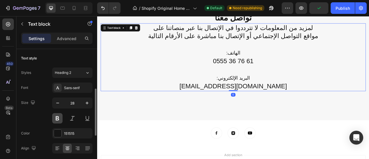
scroll to position [29, 0]
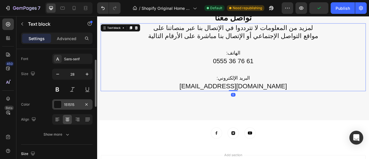
click at [54, 106] on div at bounding box center [58, 105] width 8 height 8
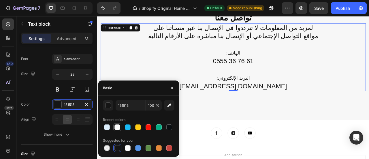
click at [116, 128] on div at bounding box center [118, 127] width 6 height 6
type input "FDFDFD"
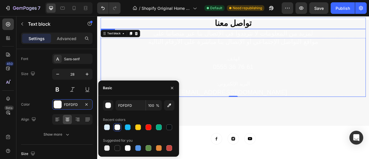
scroll to position [2088, 0]
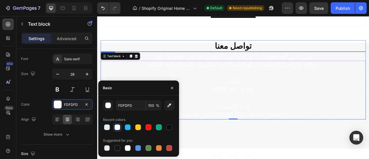
click at [284, 49] on h2 "تواصل معنا" at bounding box center [271, 54] width 338 height 14
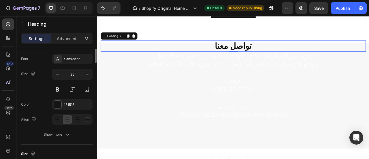
scroll to position [0, 0]
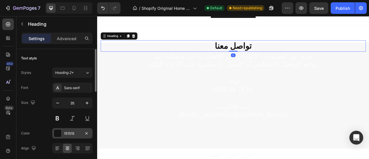
click at [62, 132] on div "151515" at bounding box center [72, 133] width 40 height 10
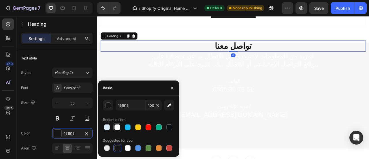
click at [116, 127] on div at bounding box center [118, 127] width 6 height 6
type input "FDFDFD"
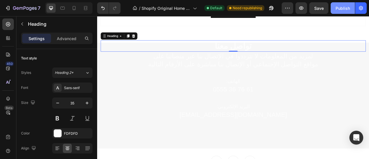
click at [334, 11] on button "Publish" at bounding box center [343, 8] width 24 height 12
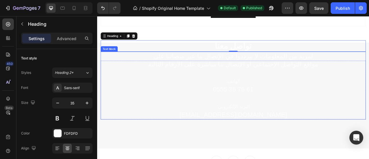
click at [369, 72] on p "مواقع التواصل الإجتماعي أو الإتصال بنا مباشرة على الأرقام التالية" at bounding box center [270, 77] width 336 height 10
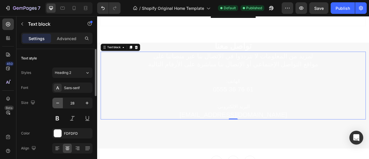
click at [59, 104] on icon "button" at bounding box center [58, 103] width 6 height 6
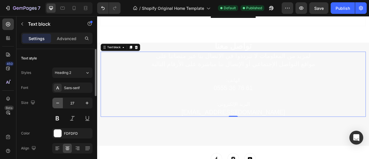
click at [59, 104] on icon "button" at bounding box center [58, 103] width 6 height 6
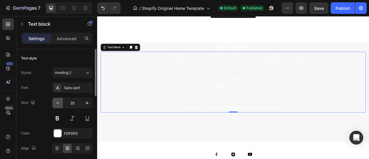
click at [59, 104] on icon "button" at bounding box center [58, 103] width 6 height 6
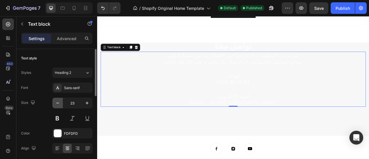
click at [59, 104] on icon "button" at bounding box center [58, 103] width 6 height 6
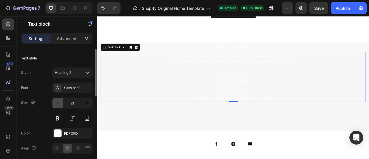
click at [59, 104] on icon "button" at bounding box center [58, 103] width 6 height 6
click at [86, 102] on icon "button" at bounding box center [87, 103] width 6 height 6
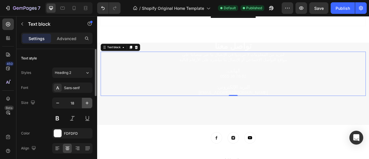
type input "19"
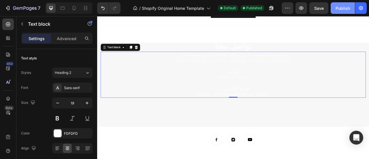
click at [337, 10] on div "Publish" at bounding box center [343, 8] width 14 height 6
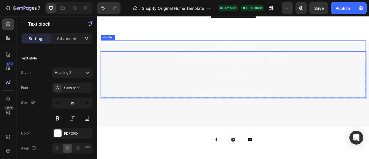
click at [266, 48] on h2 "تواصل معنا" at bounding box center [271, 54] width 338 height 14
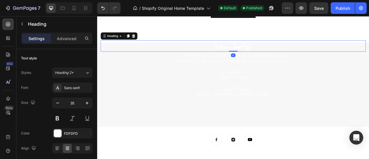
click at [266, 69] on p "مواقع التواصل الإجتماعي أو الإتصال بنا مباشرة على الأرقام التالية" at bounding box center [270, 72] width 336 height 7
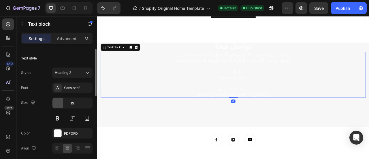
click at [59, 102] on icon "button" at bounding box center [58, 103] width 6 height 6
click at [87, 102] on icon "button" at bounding box center [87, 103] width 6 height 6
type input "19"
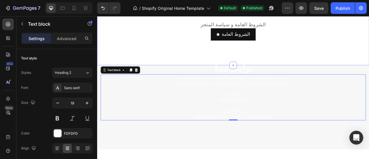
scroll to position [1943, 0]
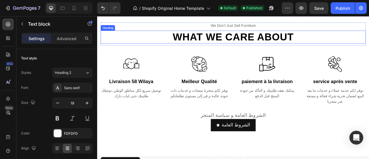
click at [280, 44] on h2 "What we care about" at bounding box center [271, 42] width 338 height 16
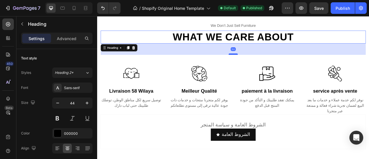
drag, startPoint x: 267, startPoint y: 52, endPoint x: 266, endPoint y: 64, distance: 12.1
click at [266, 64] on div at bounding box center [271, 64] width 12 height 2
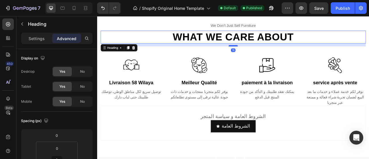
drag, startPoint x: 267, startPoint y: 64, endPoint x: 266, endPoint y: 53, distance: 10.7
click at [266, 53] on div at bounding box center [271, 54] width 12 height 2
type input "13"
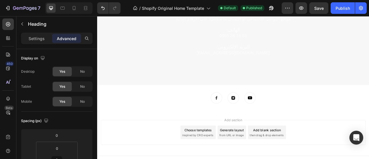
scroll to position [2056, 0]
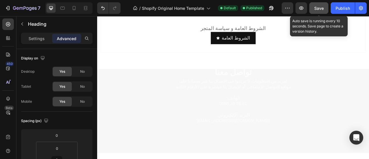
click at [321, 11] on button "Save" at bounding box center [319, 8] width 19 height 12
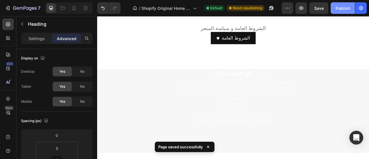
click at [344, 10] on div "Publish" at bounding box center [343, 8] width 14 height 6
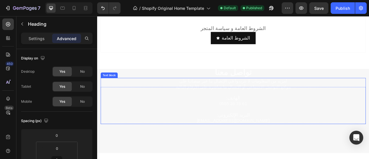
click at [305, 102] on p "مواقع التواصل الإجتماعي أو الإتصال بنا مباشرة على الأرقام التالية" at bounding box center [270, 105] width 336 height 7
